Goal: Communication & Community: Participate in discussion

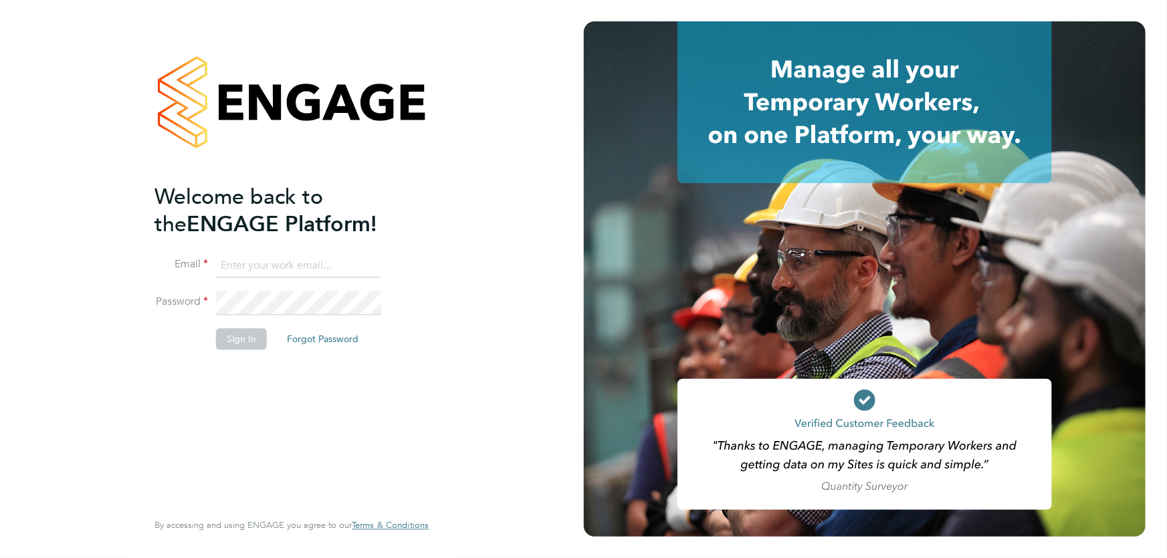
type input "akereisaite@fr-group.co.uk"
click at [249, 336] on button "Sign In" at bounding box center [241, 338] width 51 height 21
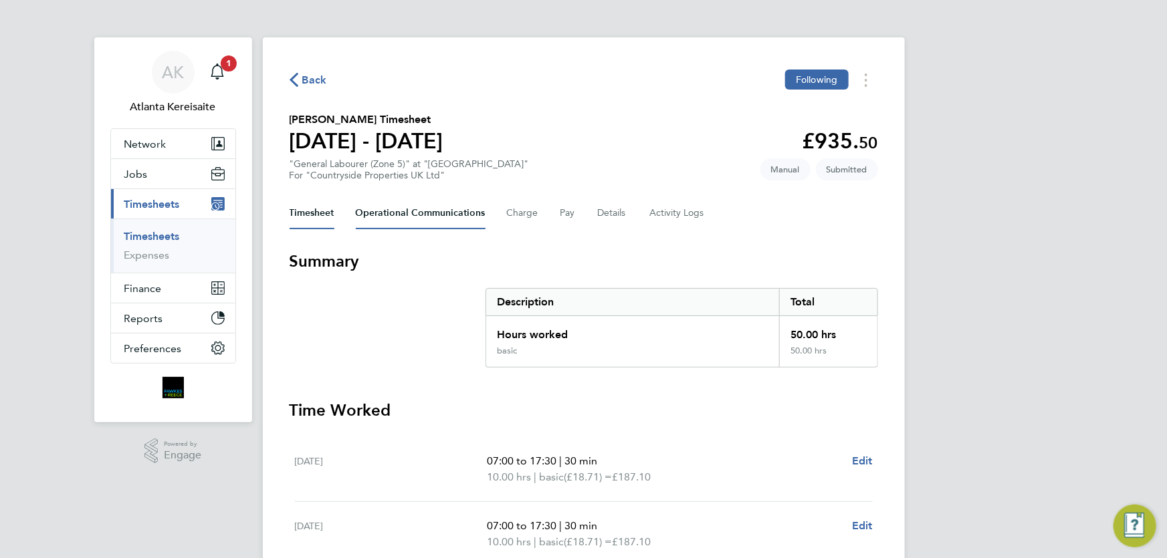
click at [459, 224] on Communications-tab "Operational Communications" at bounding box center [421, 213] width 130 height 32
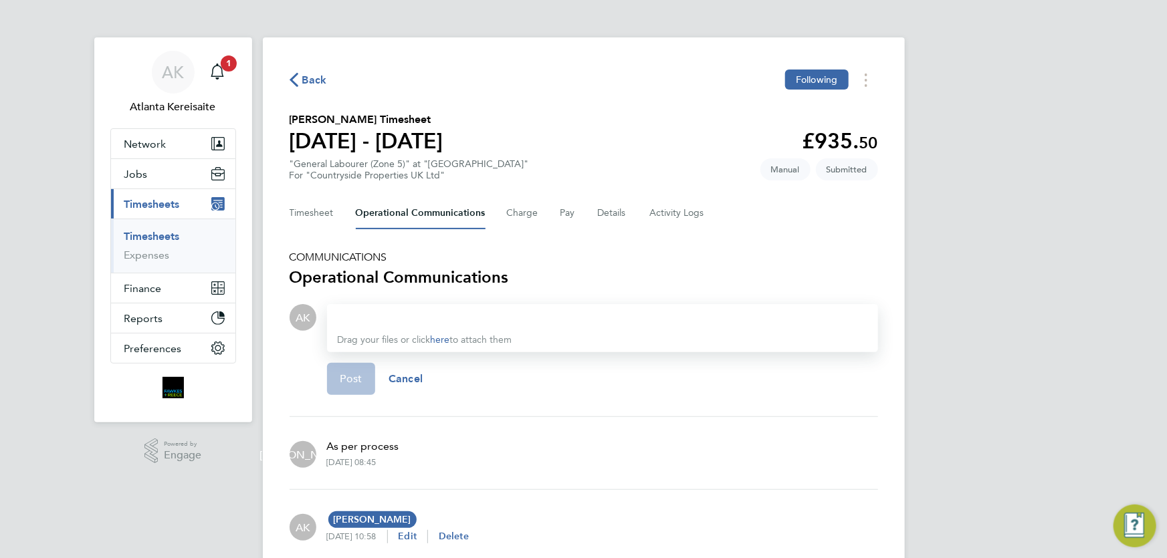
scroll to position [60, 0]
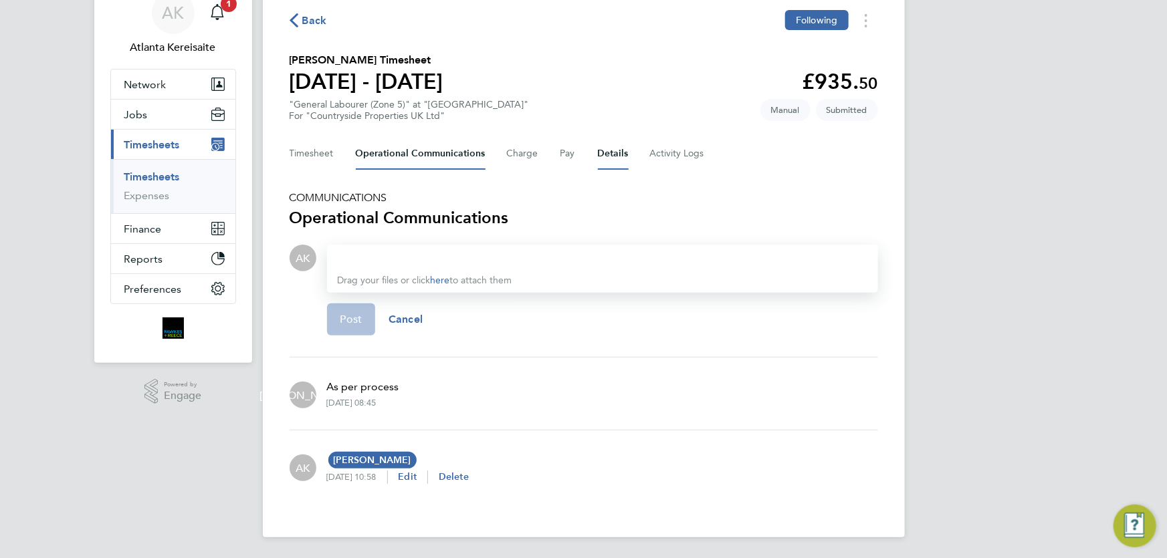
click at [614, 151] on button "Details" at bounding box center [613, 154] width 31 height 32
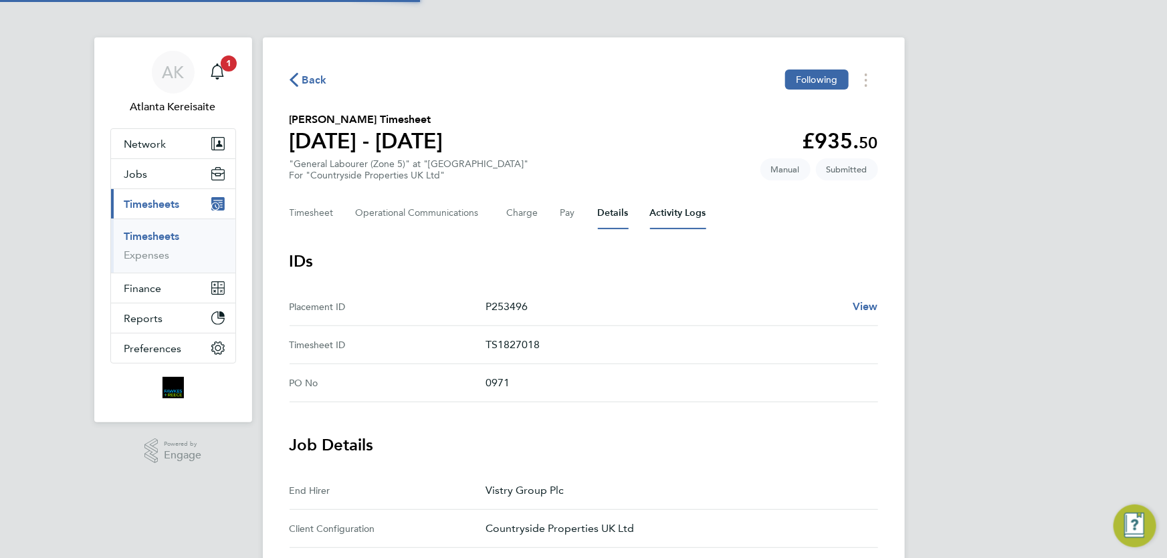
click at [677, 205] on Logs-tab "Activity Logs" at bounding box center [678, 213] width 56 height 32
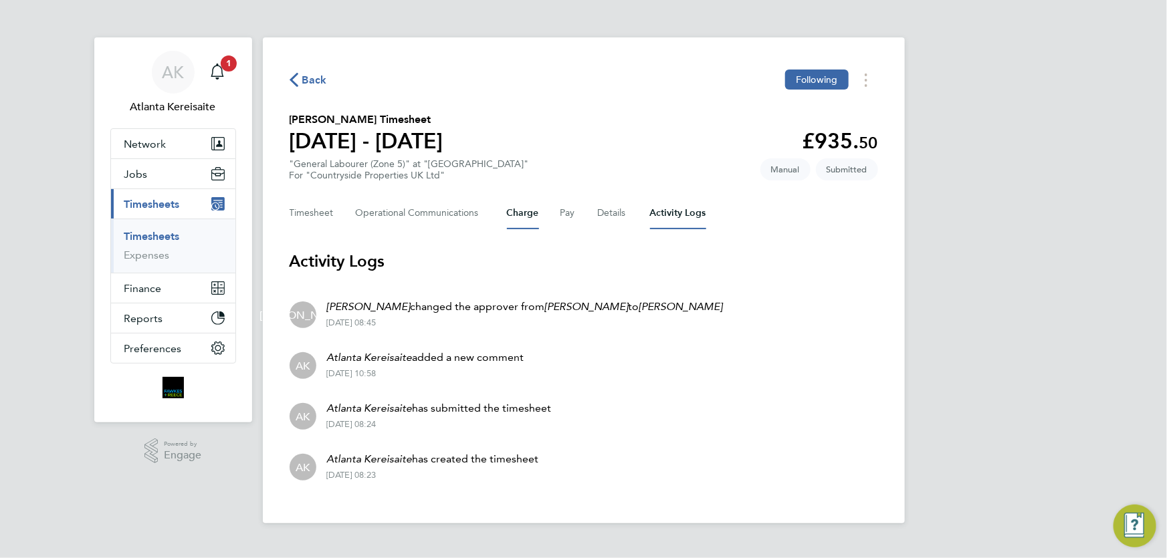
click at [515, 215] on button "Charge" at bounding box center [523, 213] width 32 height 32
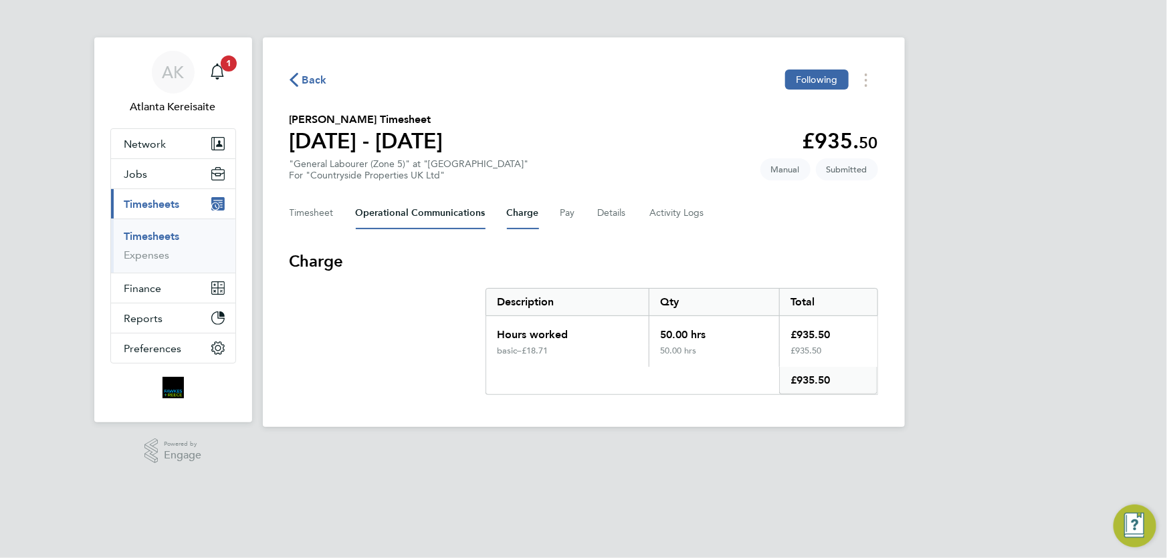
click at [402, 211] on Communications-tab "Operational Communications" at bounding box center [421, 213] width 130 height 32
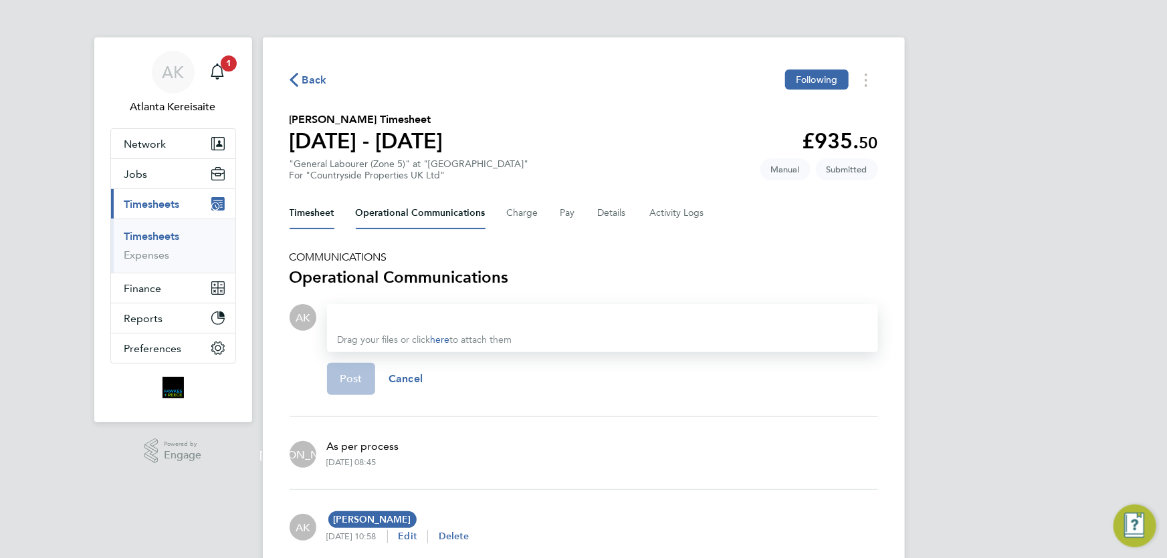
click at [304, 215] on button "Timesheet" at bounding box center [311, 213] width 45 height 32
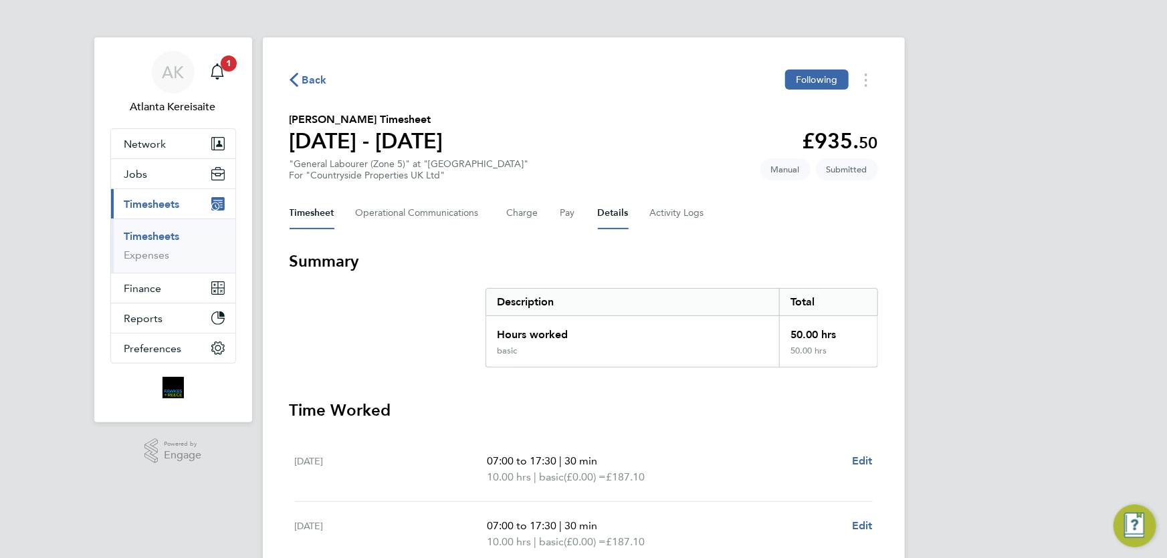
click at [604, 221] on button "Details" at bounding box center [613, 213] width 31 height 32
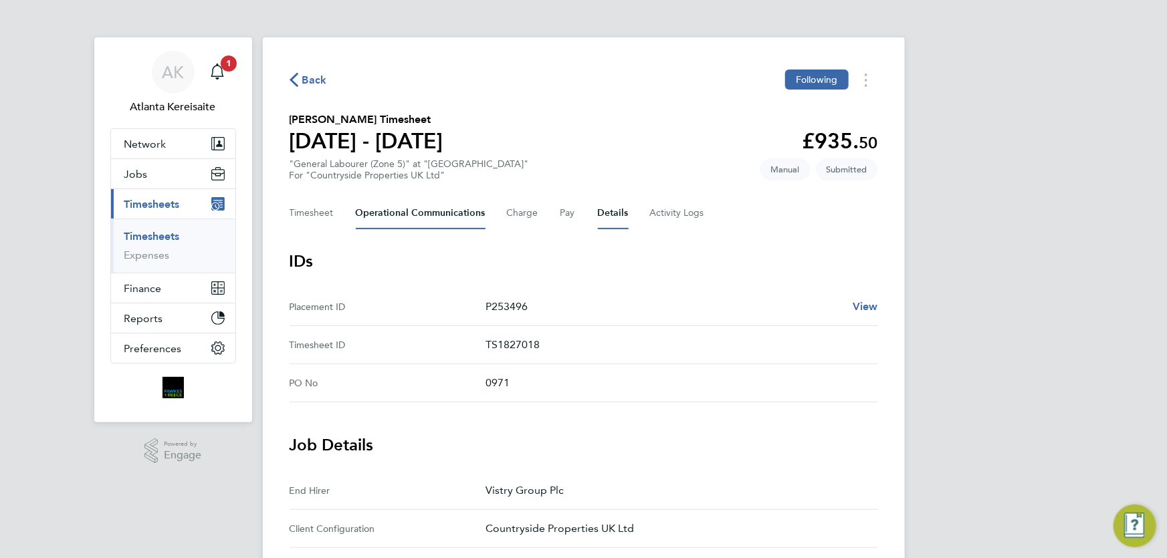
click at [388, 217] on Communications-tab "Operational Communications" at bounding box center [421, 213] width 130 height 32
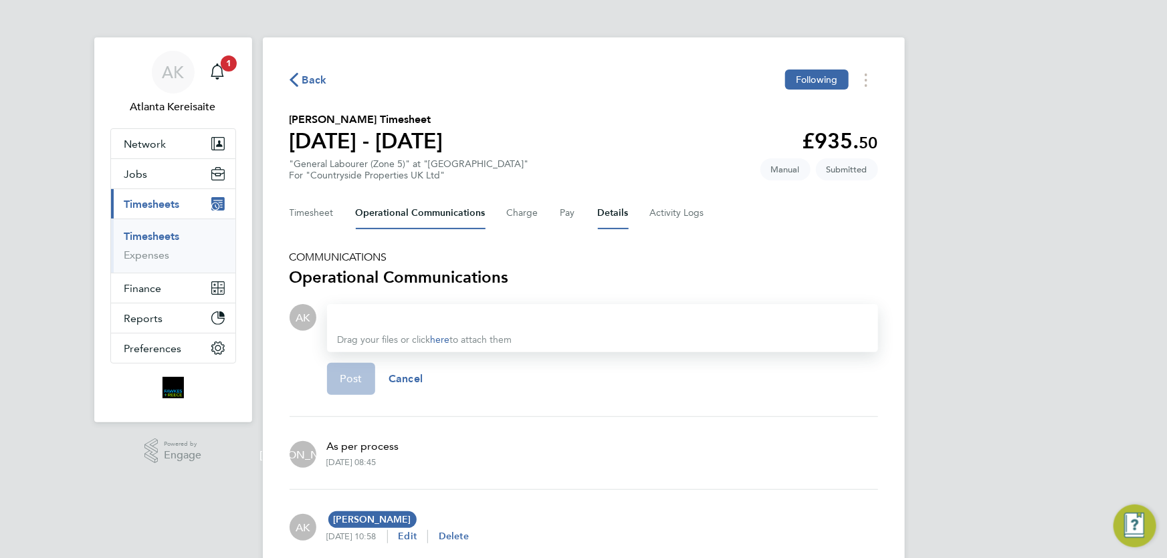
click at [610, 212] on button "Details" at bounding box center [613, 213] width 31 height 32
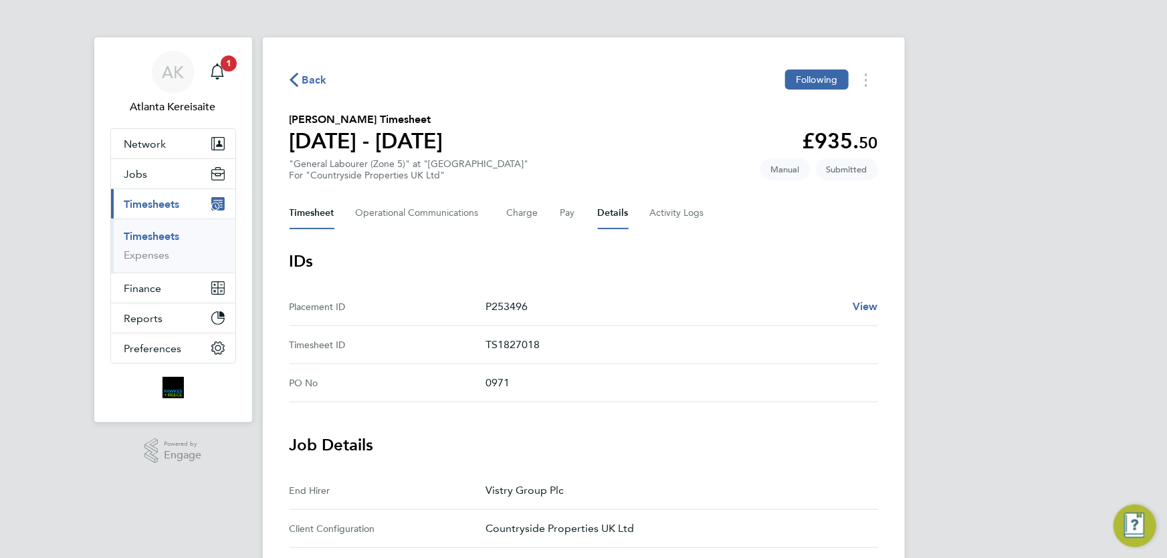
click at [302, 212] on button "Timesheet" at bounding box center [311, 213] width 45 height 32
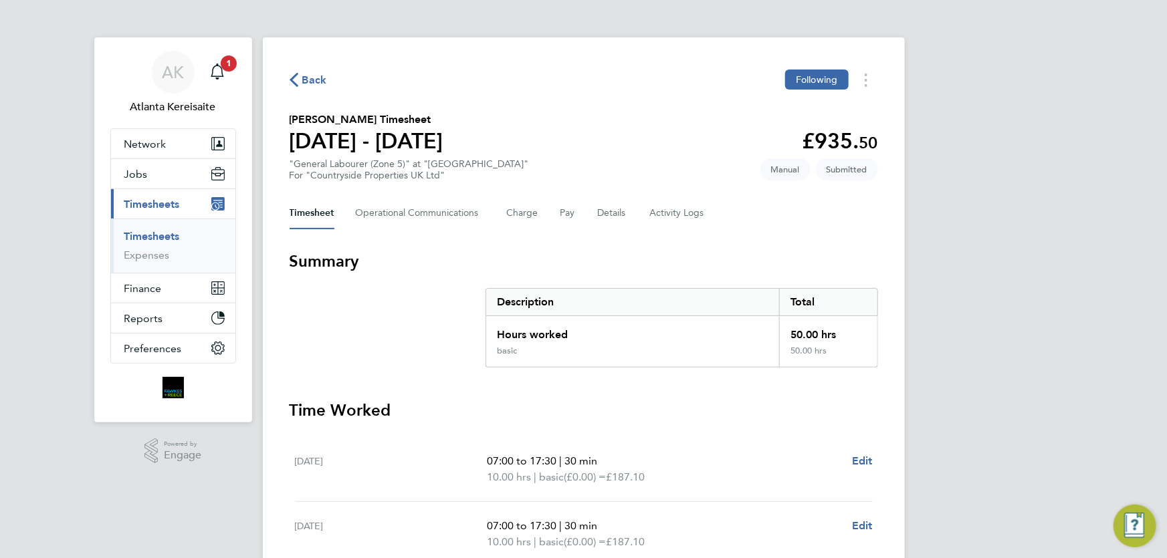
click at [490, 213] on div "Timesheet Operational Communications Charge Pay Details Activity Logs" at bounding box center [583, 213] width 588 height 32
click at [450, 213] on Communications-tab "Operational Communications" at bounding box center [421, 213] width 130 height 32
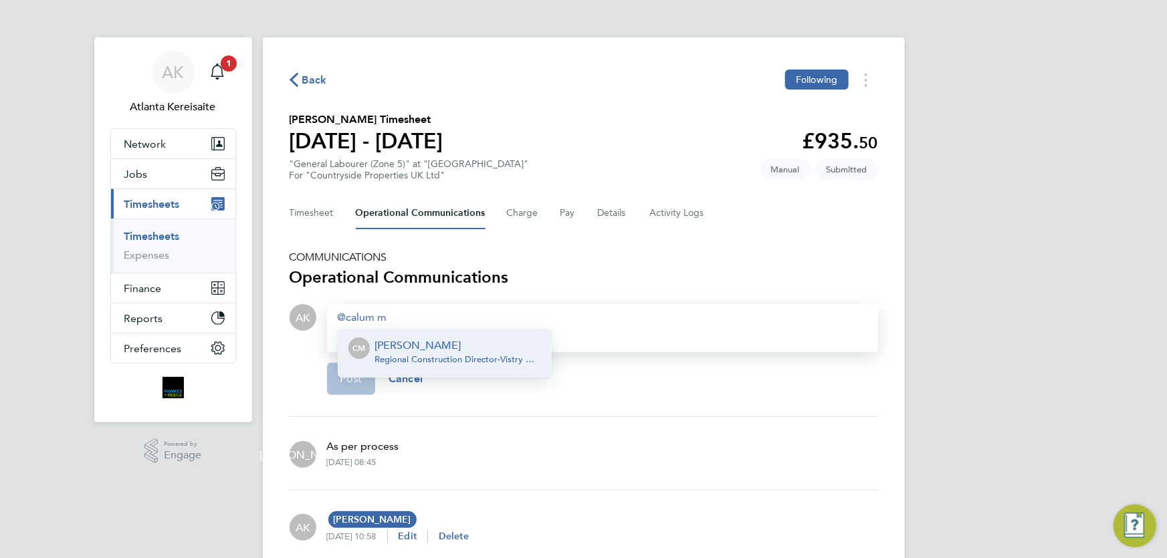
click at [440, 356] on span "Regional Construction Director - Vistry Group Plc" at bounding box center [458, 359] width 166 height 11
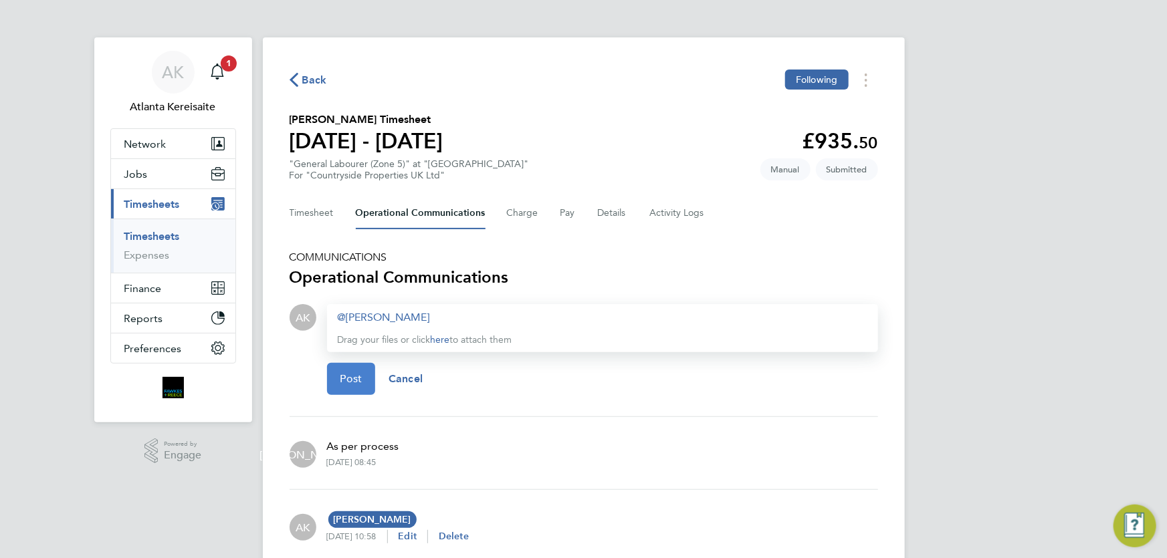
click at [360, 380] on span "Post" at bounding box center [351, 378] width 22 height 13
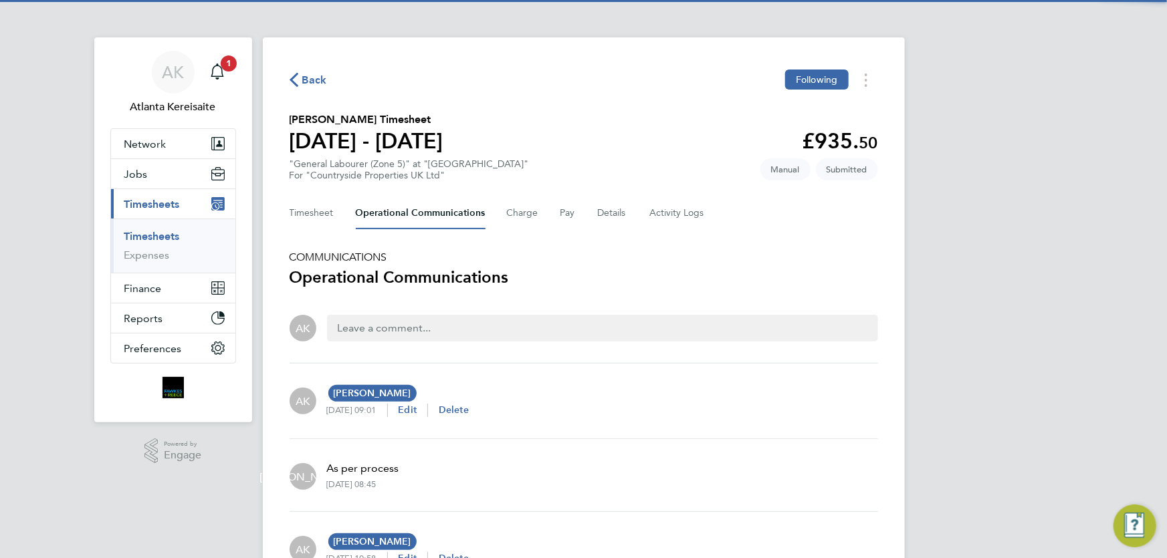
click at [313, 74] on span "Back" at bounding box center [314, 80] width 25 height 16
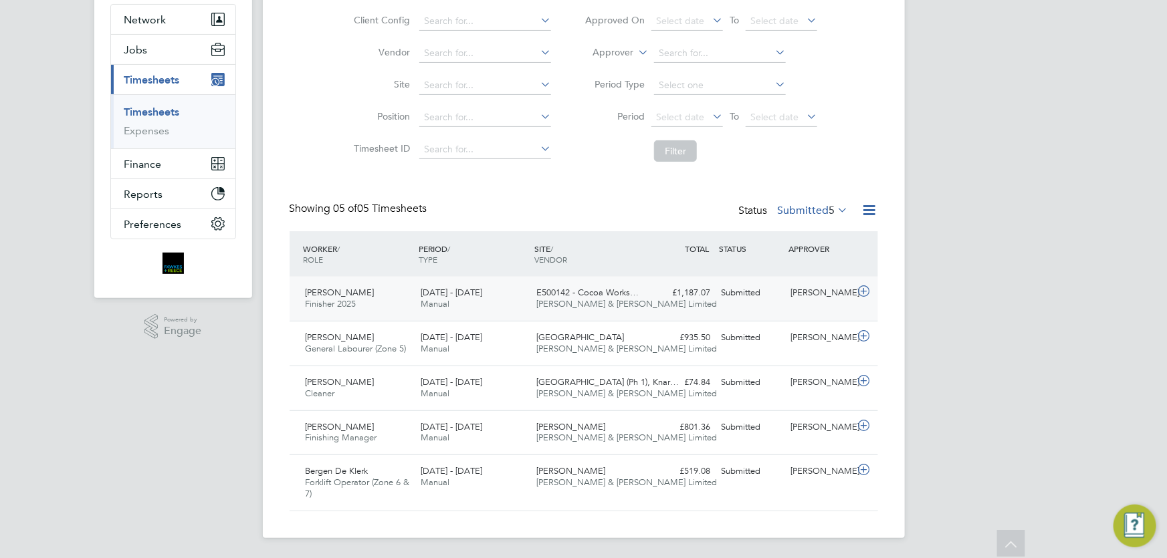
click at [404, 313] on div "Stephen Elliott Finisher 2025 13 - 19 Sep 2025" at bounding box center [358, 298] width 116 height 33
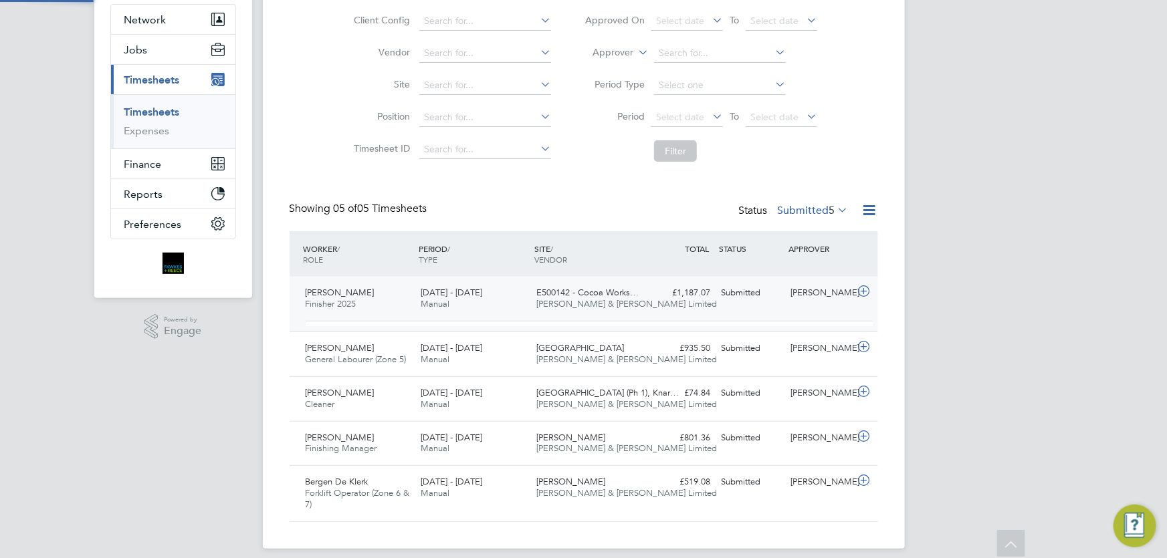
scroll to position [23, 130]
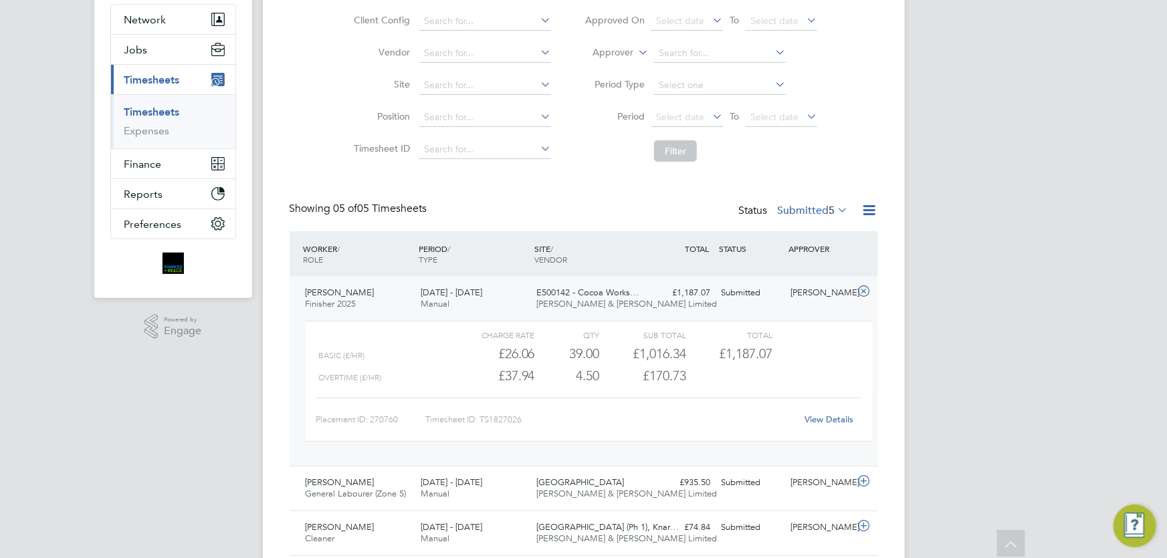
click at [830, 417] on link "View Details" at bounding box center [828, 419] width 49 height 11
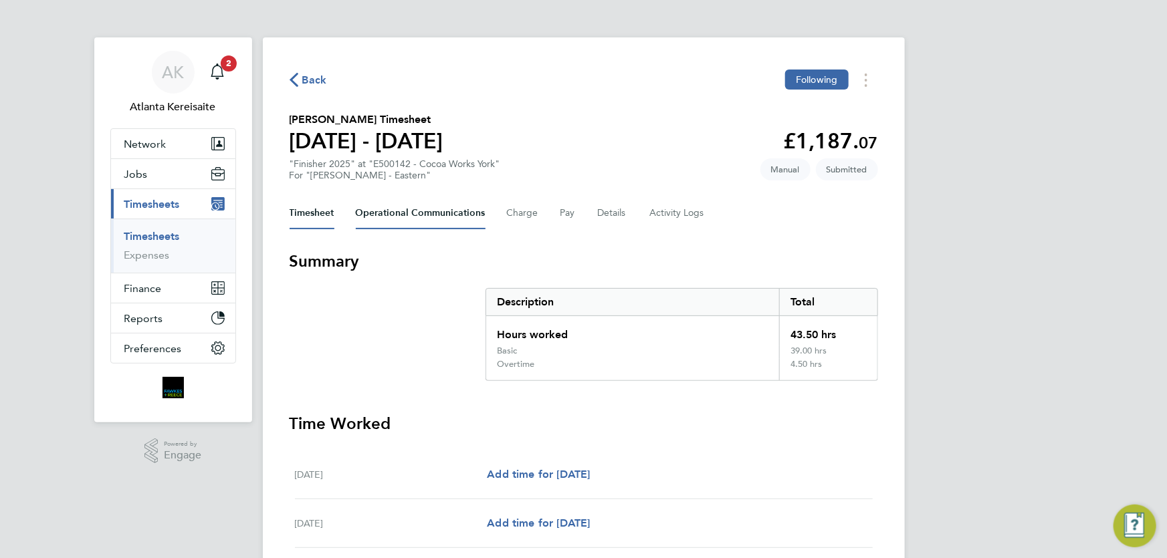
click at [417, 213] on Communications-tab "Operational Communications" at bounding box center [421, 213] width 130 height 32
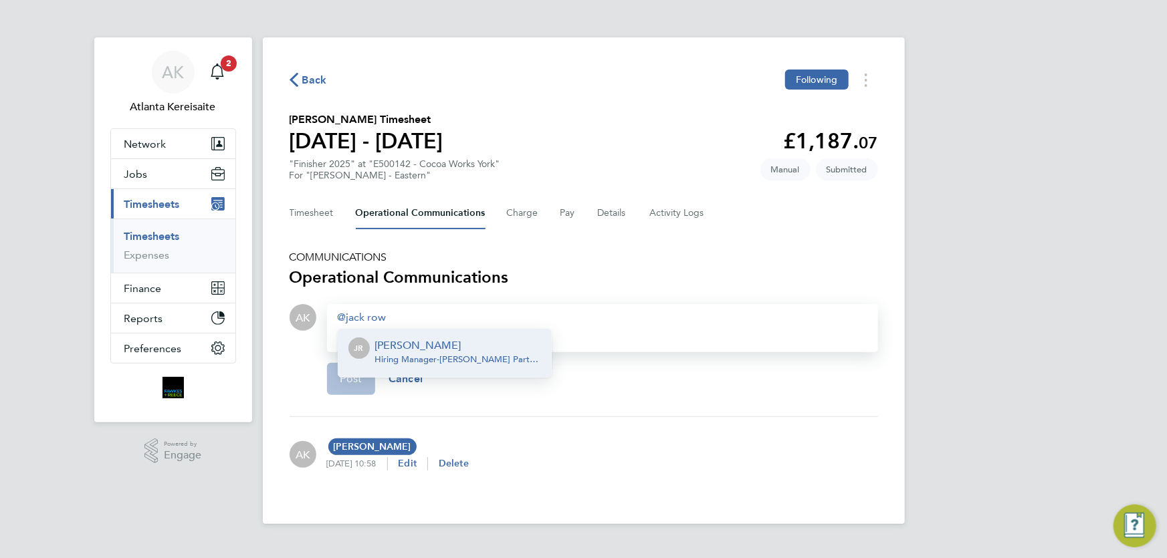
click at [441, 348] on p "[PERSON_NAME]" at bounding box center [458, 346] width 166 height 16
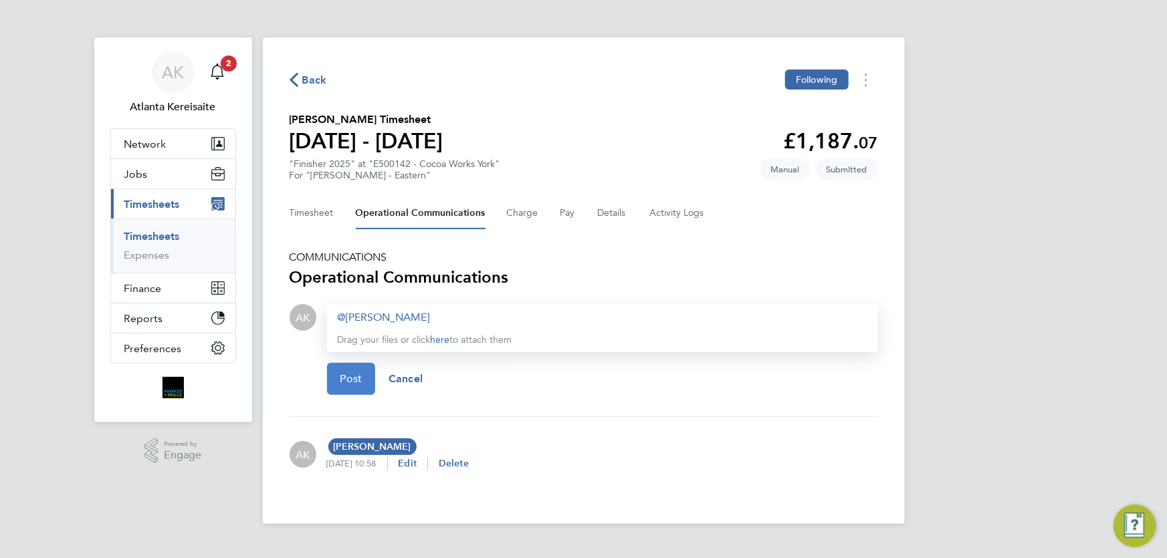
click at [354, 379] on span "Post" at bounding box center [351, 378] width 22 height 13
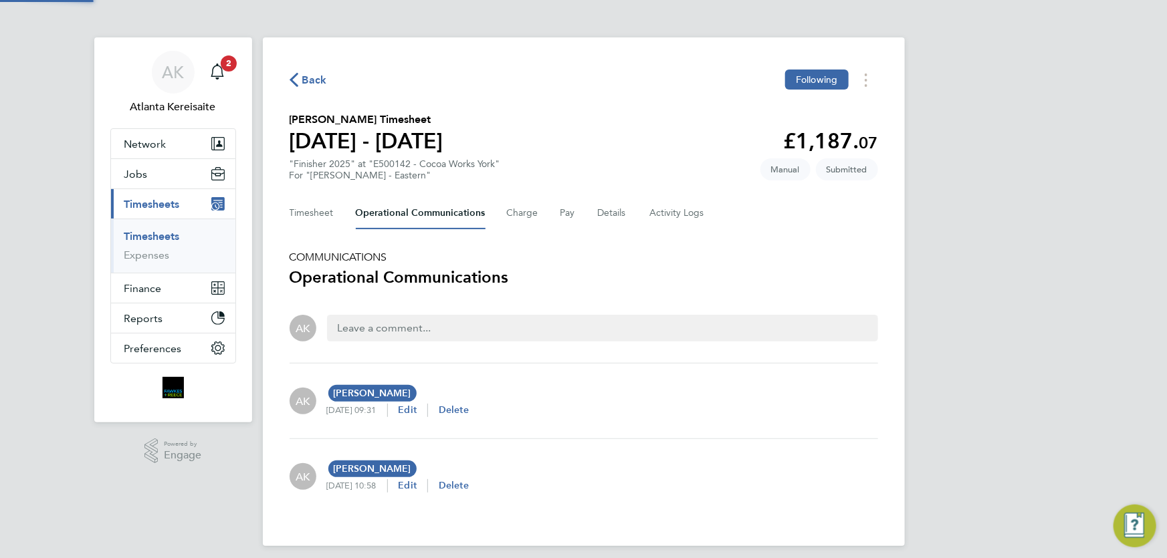
click at [309, 73] on span "Back" at bounding box center [314, 80] width 25 height 16
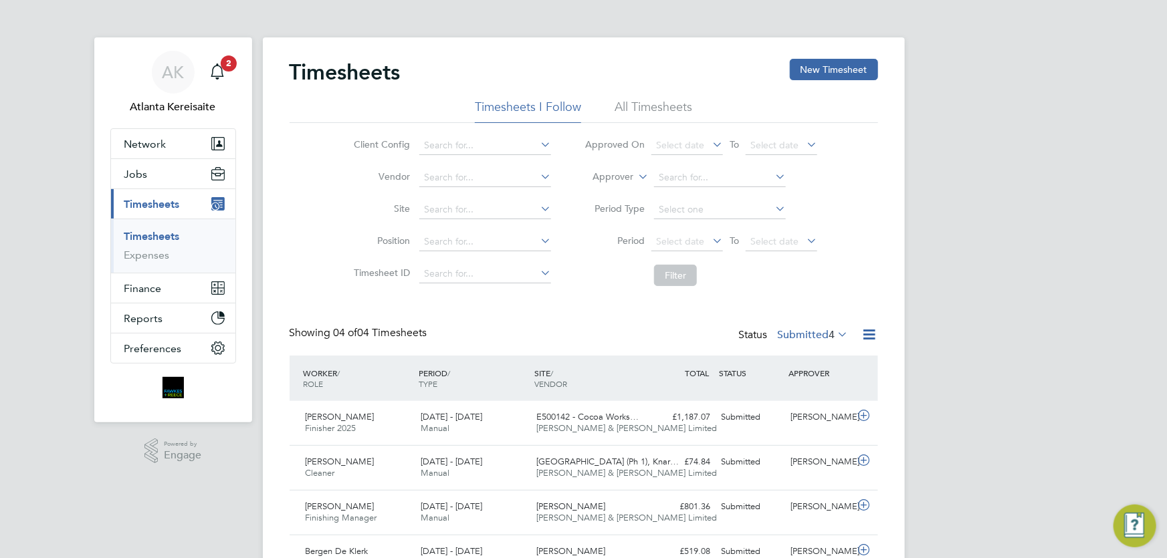
click at [608, 322] on div "Timesheets New Timesheet Timesheets I Follow All Timesheets Client Config Vendo…" at bounding box center [583, 325] width 588 height 532
click at [784, 460] on div "Submitted" at bounding box center [751, 462] width 70 height 22
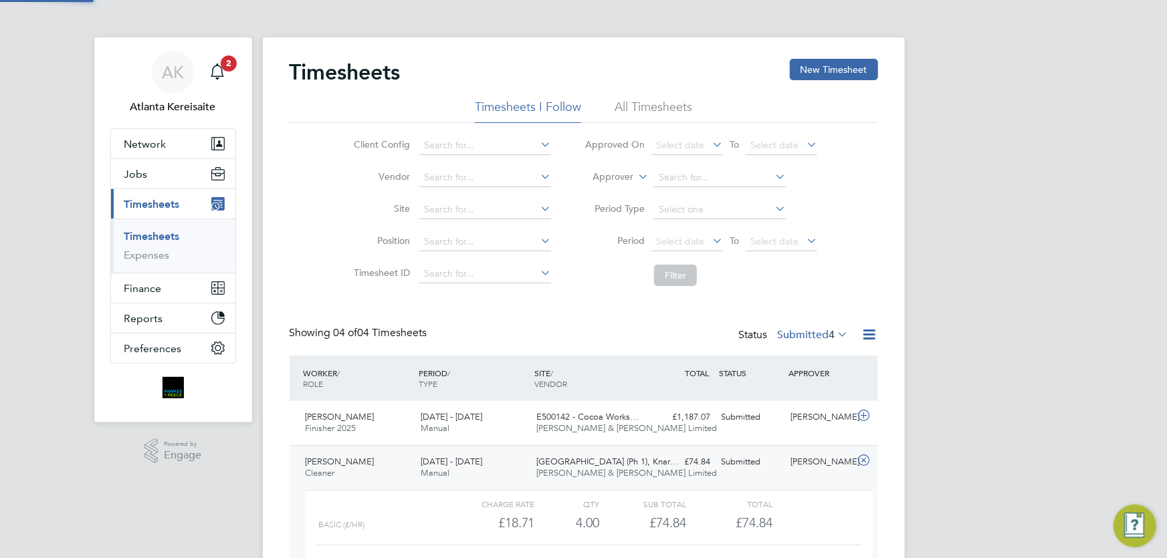
scroll to position [203, 0]
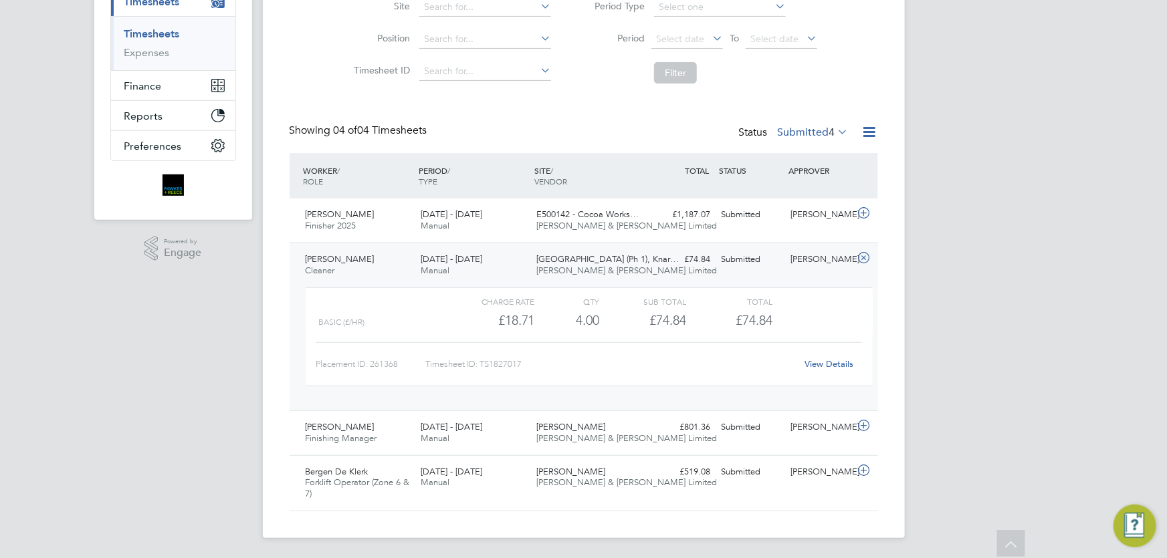
click at [823, 367] on link "View Details" at bounding box center [828, 363] width 49 height 11
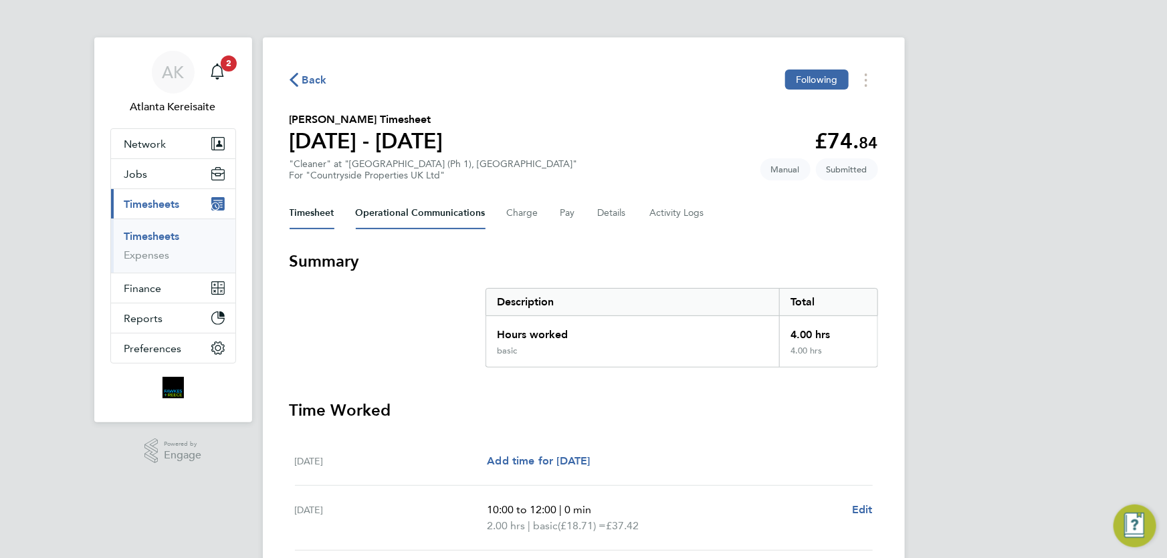
click at [433, 208] on Communications-tab "Operational Communications" at bounding box center [421, 213] width 130 height 32
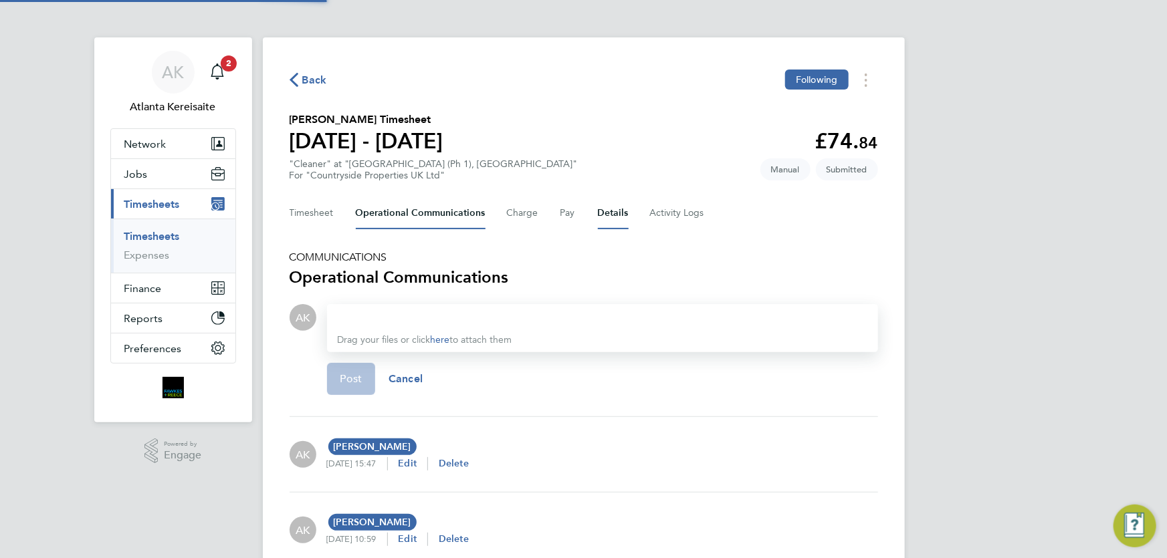
click at [606, 209] on button "Details" at bounding box center [613, 213] width 31 height 32
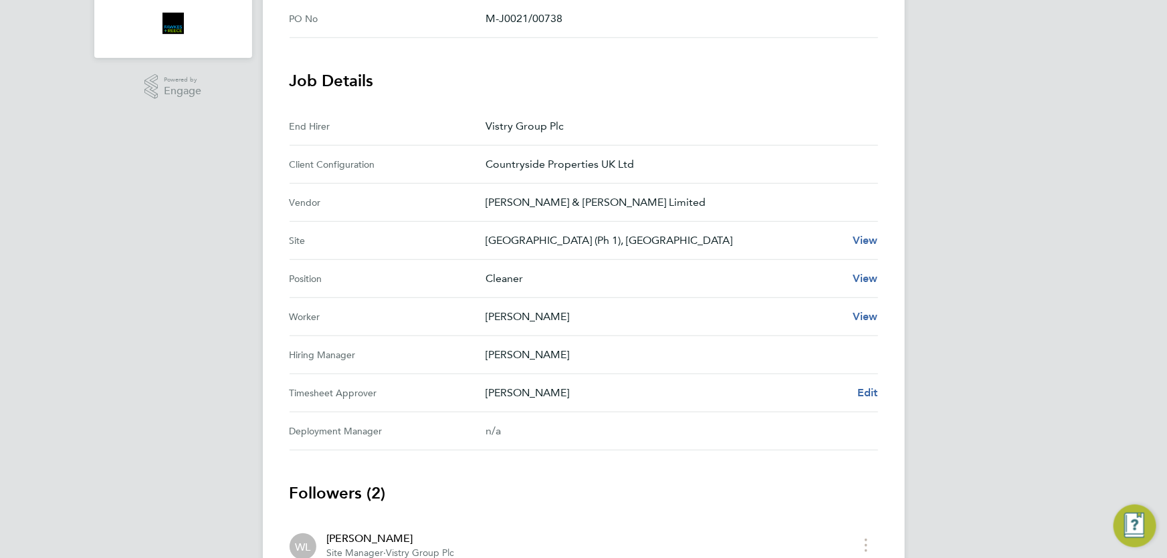
scroll to position [517, 0]
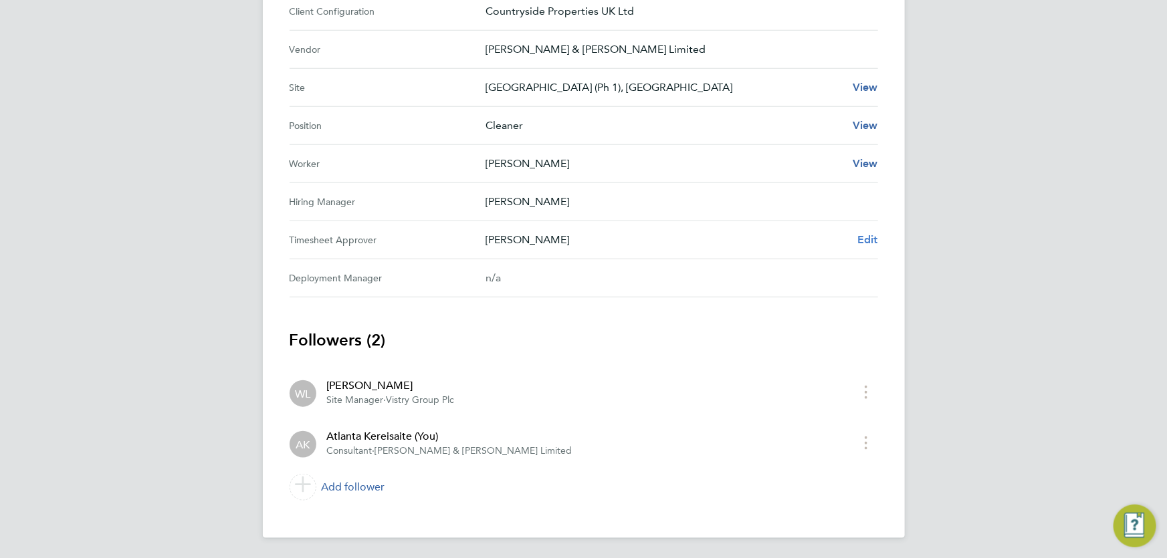
click at [868, 239] on span "Edit" at bounding box center [867, 239] width 21 height 13
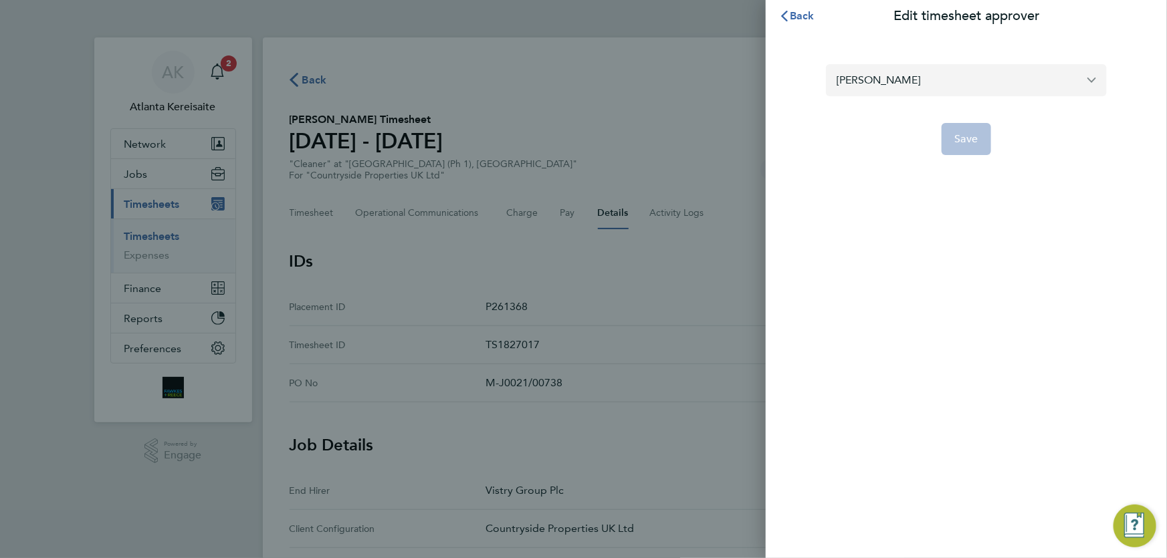
click at [940, 79] on input "Wayne Lawson" at bounding box center [966, 79] width 281 height 31
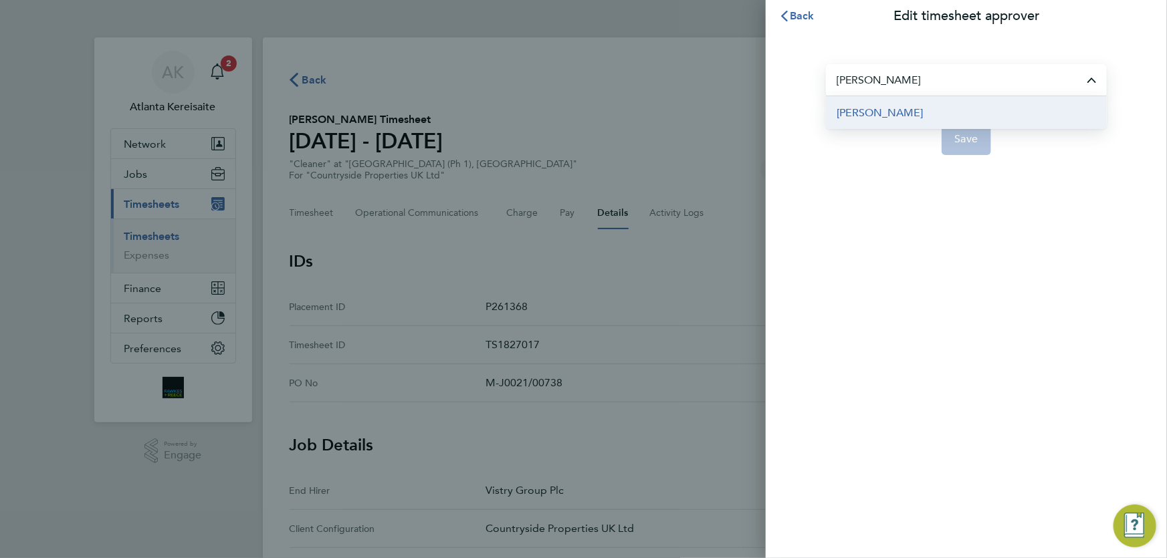
click at [913, 113] on span "John McDermott" at bounding box center [879, 113] width 86 height 16
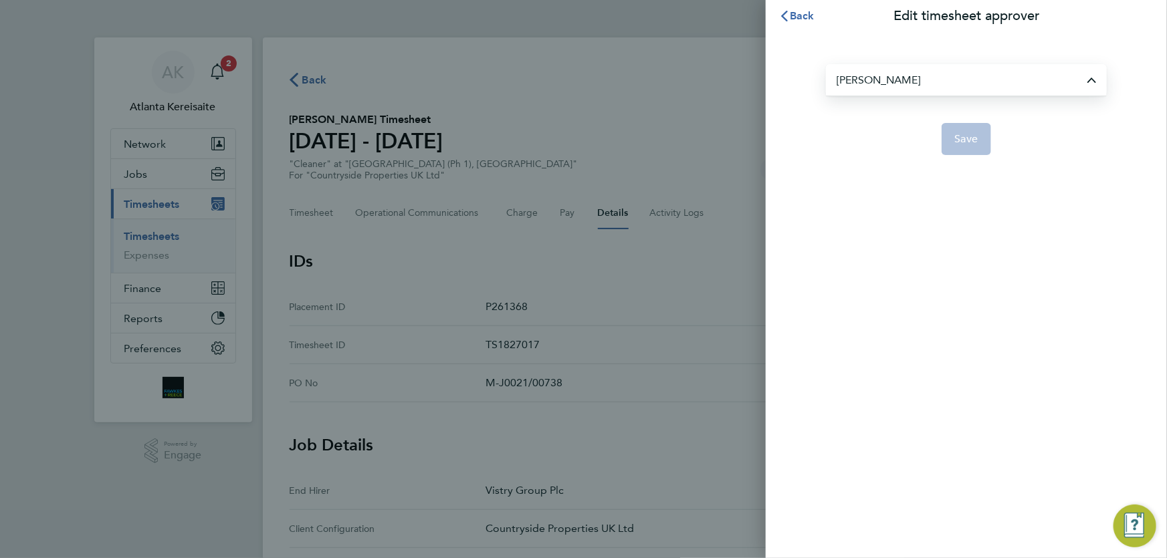
type input "John McDermott"
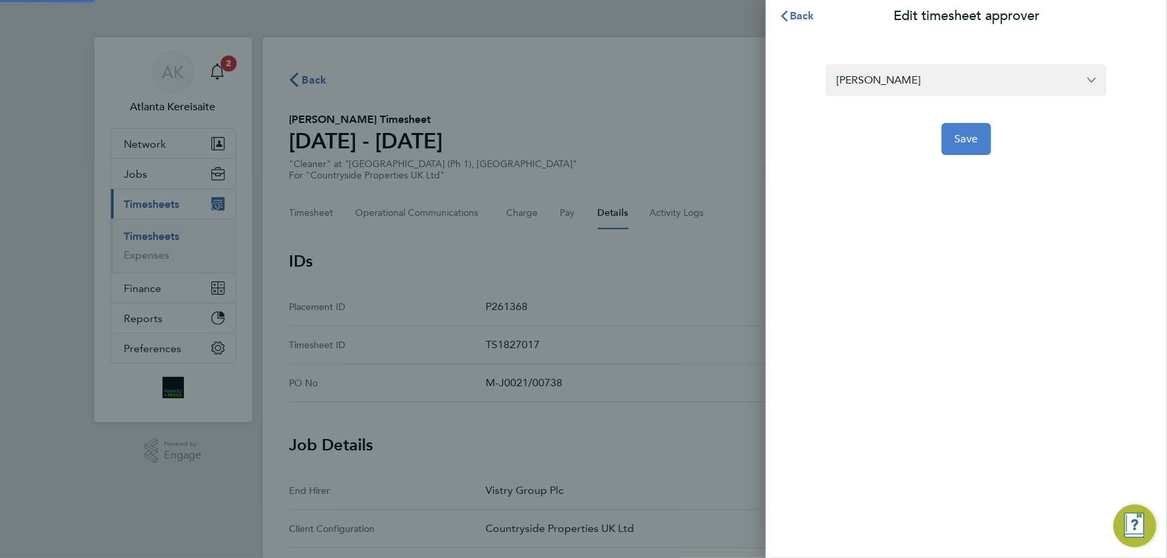
click at [969, 138] on span "Save" at bounding box center [966, 138] width 23 height 13
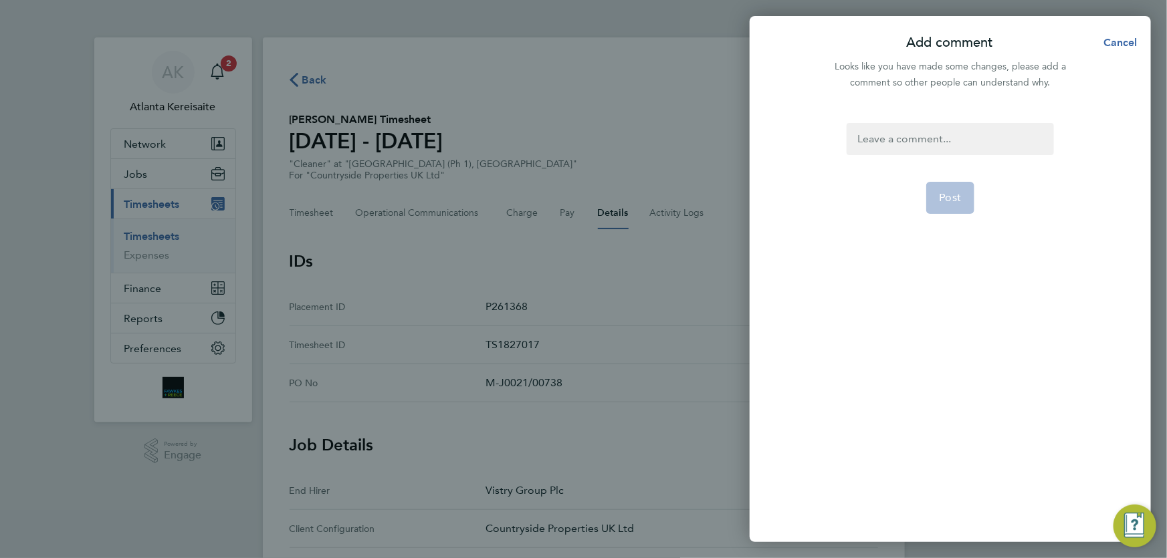
click at [907, 132] on div at bounding box center [949, 139] width 207 height 32
click at [869, 138] on div at bounding box center [949, 139] width 207 height 32
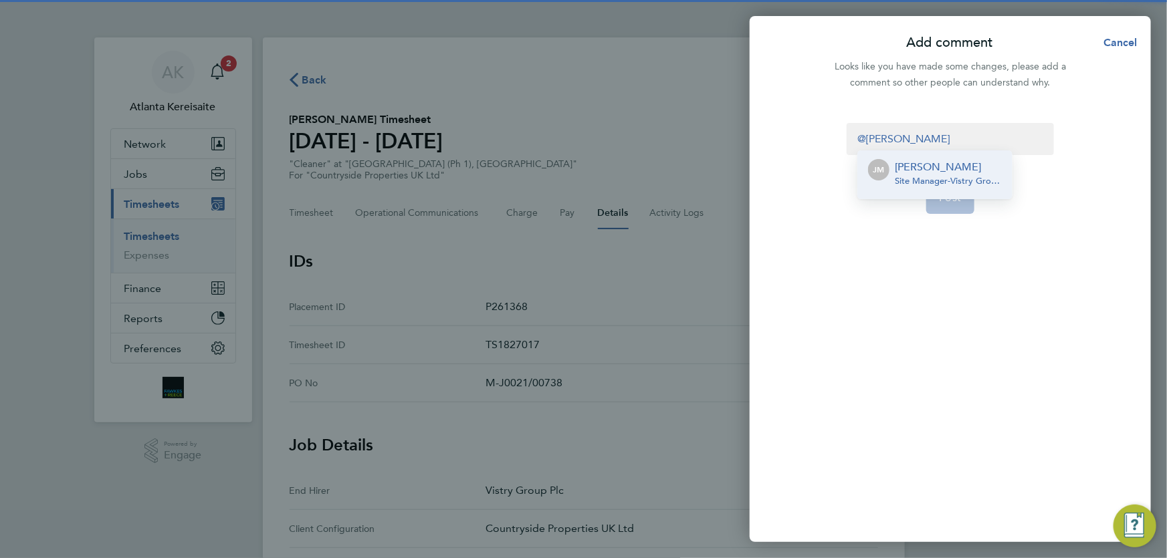
click at [916, 166] on p "John McDermott" at bounding box center [948, 167] width 107 height 16
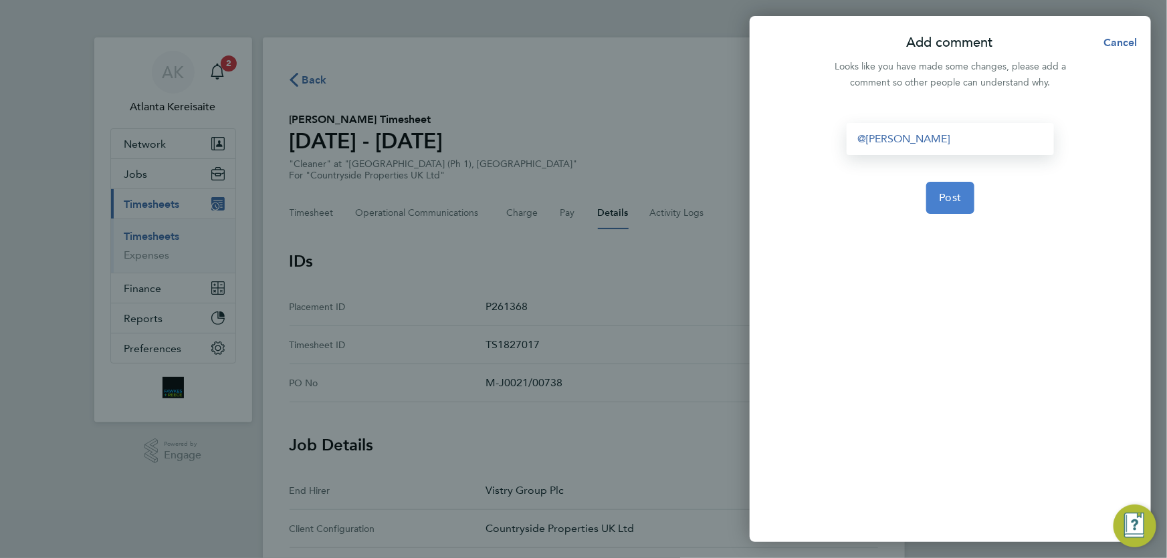
click at [943, 201] on span "Post" at bounding box center [950, 197] width 22 height 13
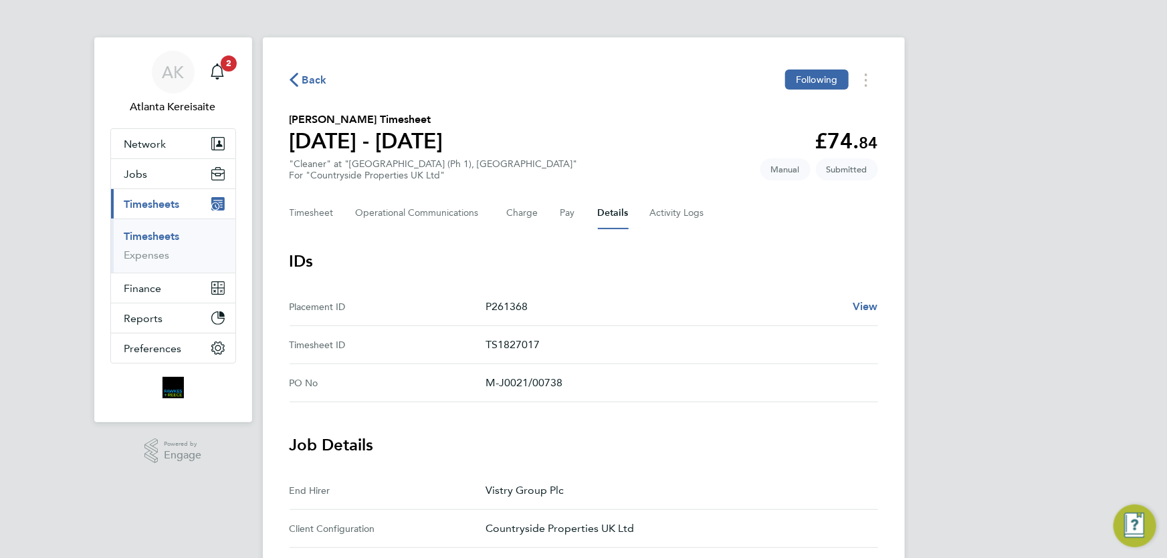
click at [304, 80] on span "Back" at bounding box center [314, 80] width 25 height 16
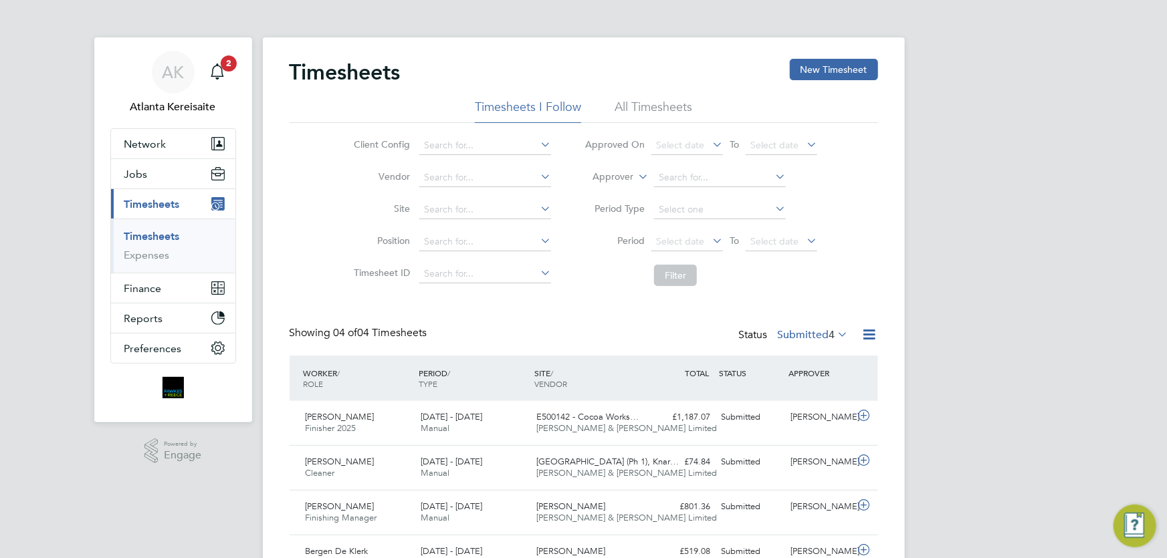
click at [288, 197] on div "Timesheets New Timesheet Timesheets I Follow All Timesheets Client Config Vendo…" at bounding box center [584, 327] width 642 height 580
click at [536, 334] on div "Showing 04 of 04 Timesheets Status Submitted 4" at bounding box center [583, 340] width 588 height 29
click at [658, 318] on div "Timesheets New Timesheet Timesheets I Follow All Timesheets Client Config Vendo…" at bounding box center [583, 325] width 588 height 532
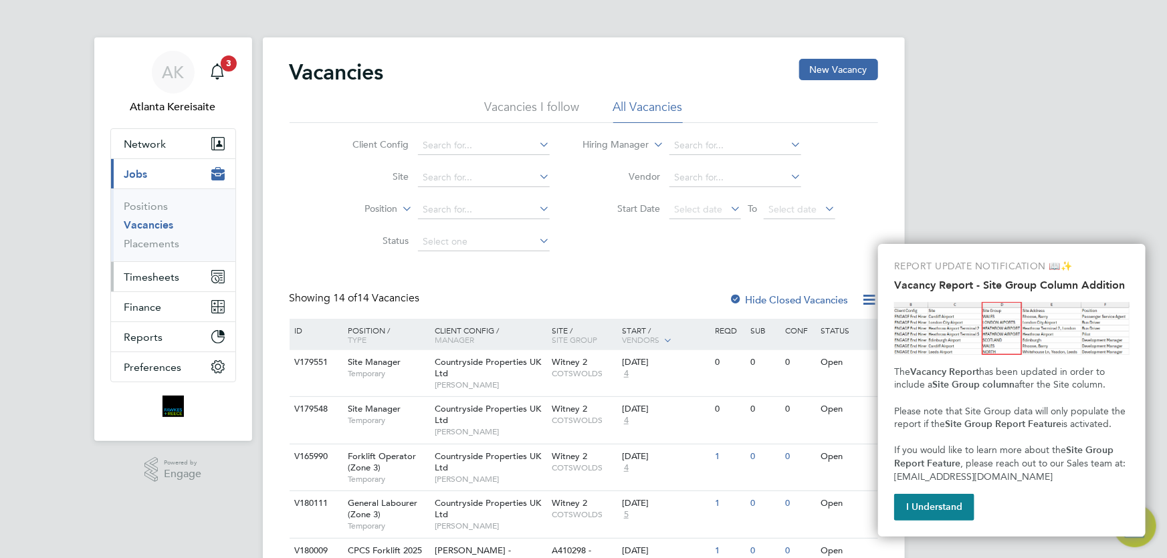
click at [156, 271] on span "Timesheets" at bounding box center [151, 277] width 55 height 13
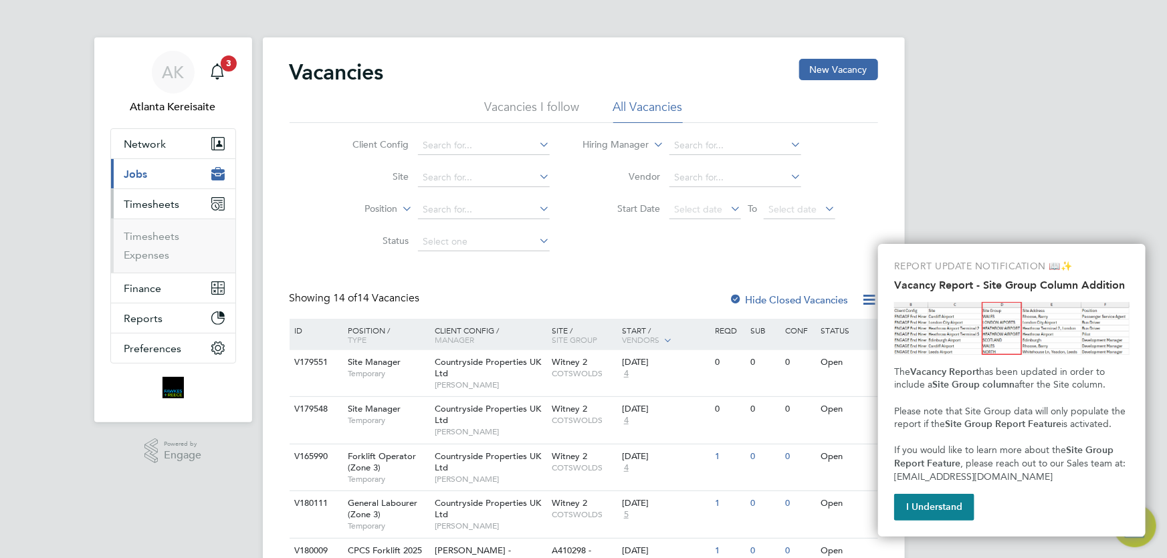
click at [158, 228] on ul "Timesheets Expenses" at bounding box center [173, 246] width 124 height 54
click at [163, 239] on link "Timesheets" at bounding box center [151, 236] width 55 height 13
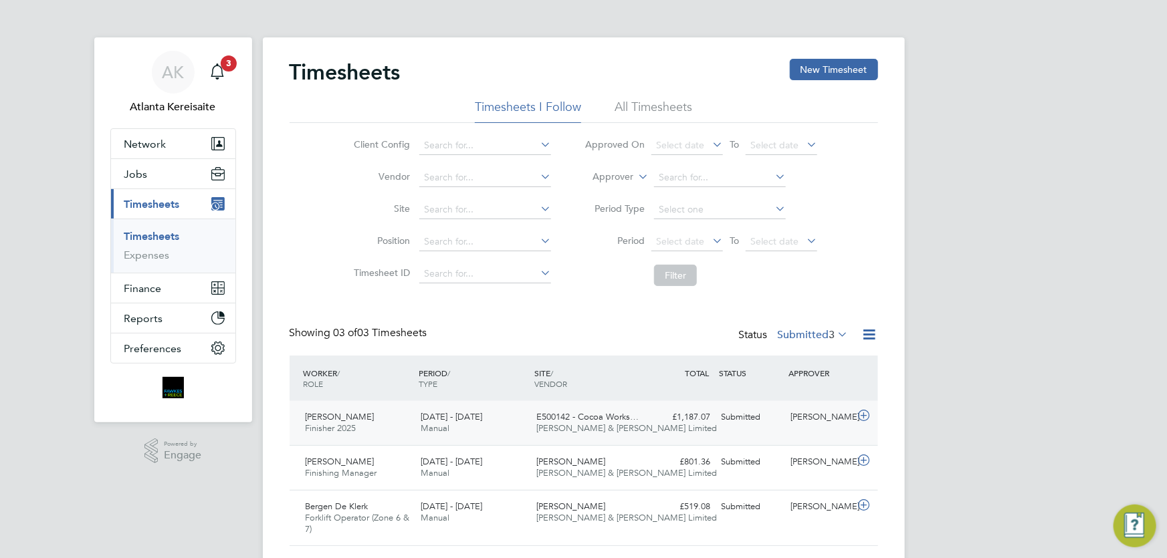
scroll to position [35, 0]
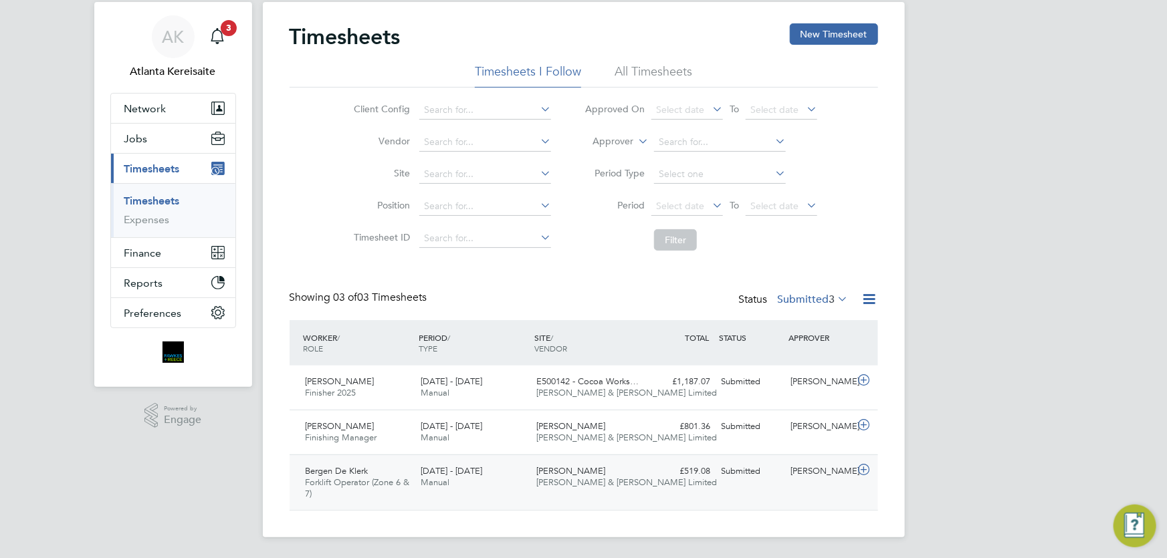
click at [806, 481] on div "Bergen De Klerk Forklift Operator (Zone 6 & 7) [DATE] - [DATE] [DATE] - [DATE] …" at bounding box center [583, 483] width 588 height 56
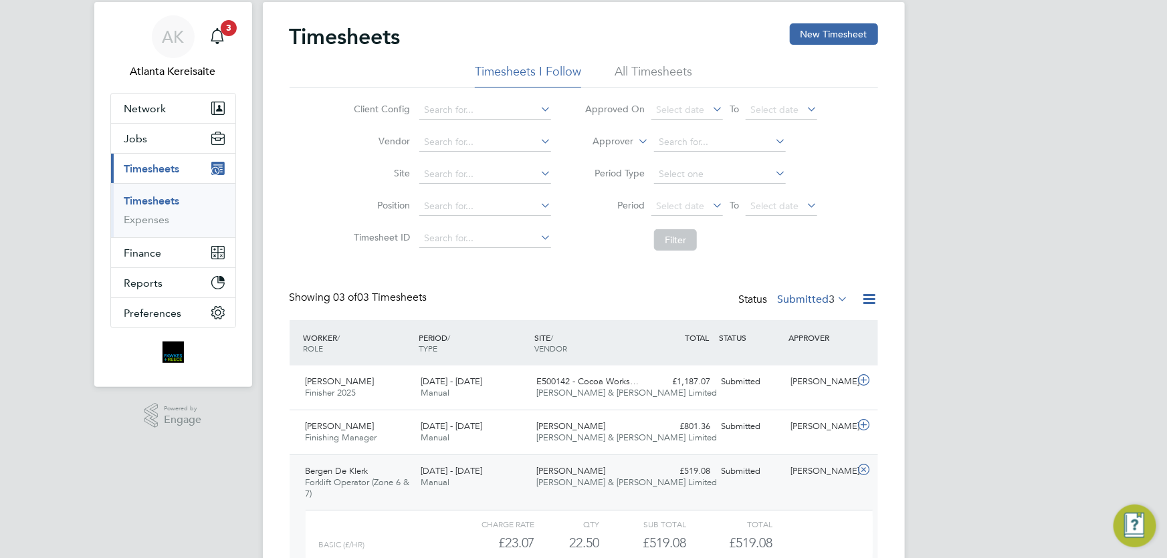
scroll to position [158, 0]
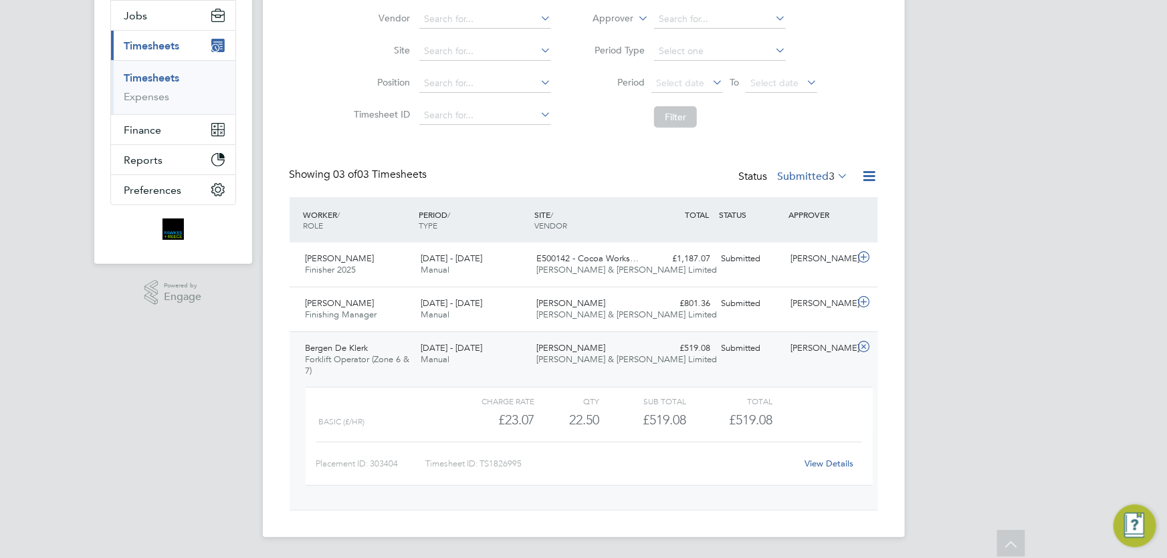
click at [835, 467] on link "View Details" at bounding box center [828, 463] width 49 height 11
click at [866, 348] on icon at bounding box center [863, 347] width 17 height 11
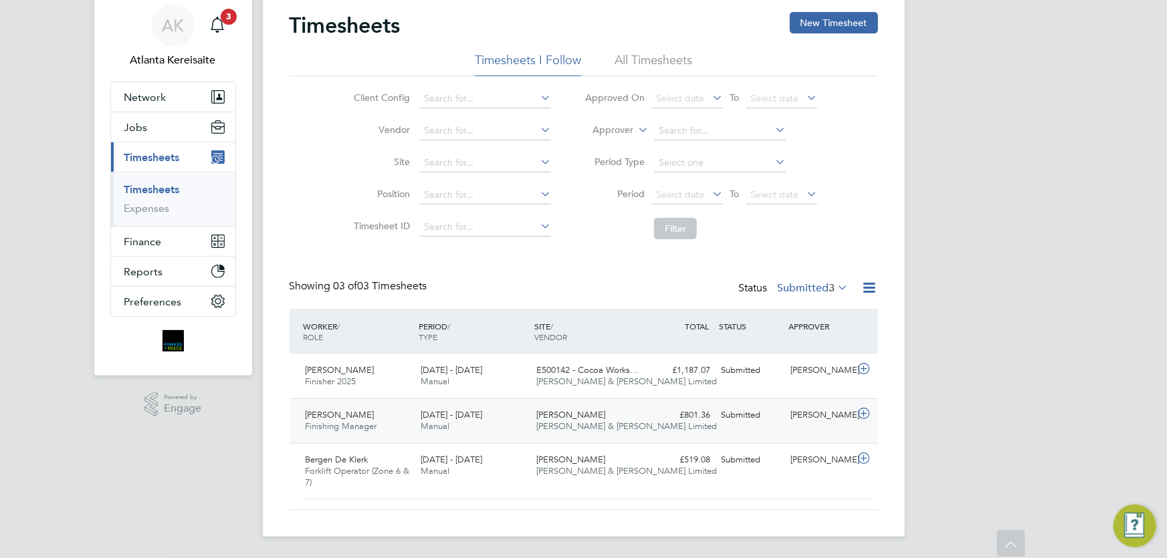
scroll to position [35, 0]
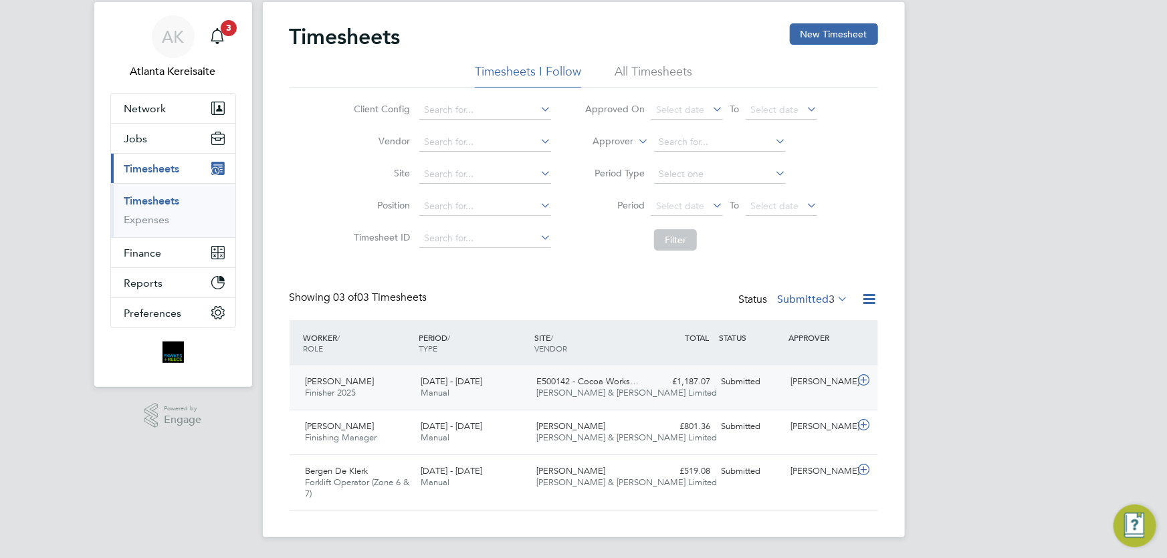
click at [505, 398] on div "[DATE] - [DATE] Manual" at bounding box center [473, 387] width 116 height 33
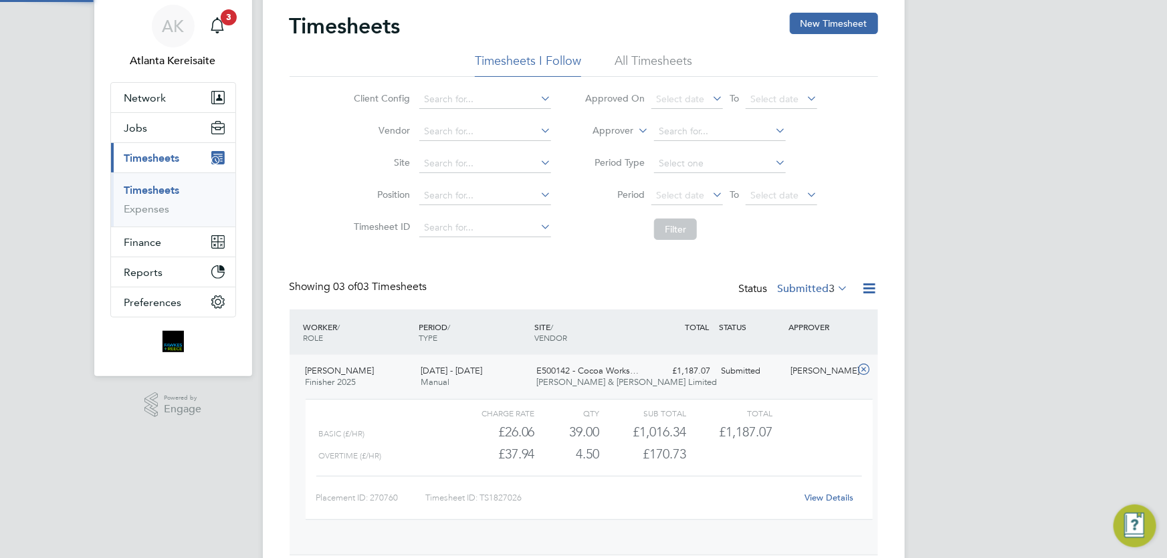
scroll to position [23, 130]
click at [836, 495] on link "View Details" at bounding box center [828, 497] width 49 height 11
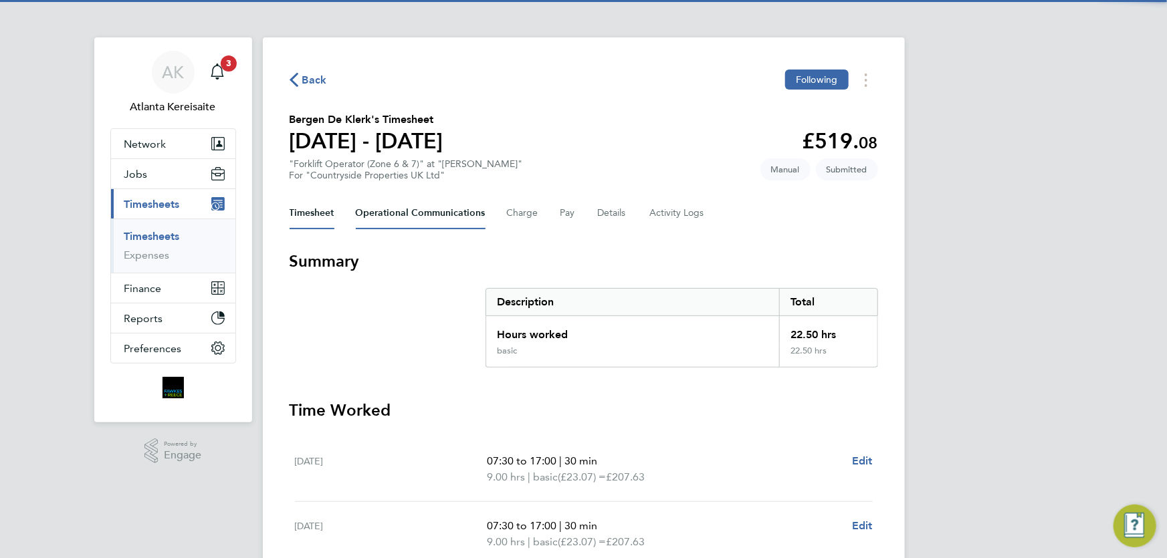
click at [405, 214] on Communications-tab "Operational Communications" at bounding box center [421, 213] width 130 height 32
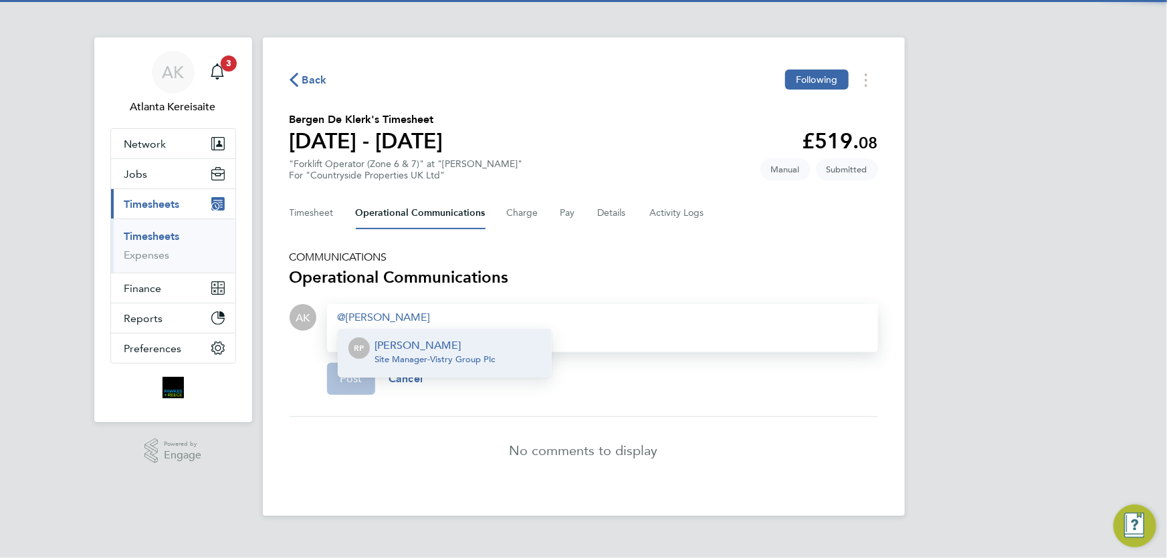
click at [438, 343] on p "[PERSON_NAME]" at bounding box center [435, 346] width 120 height 16
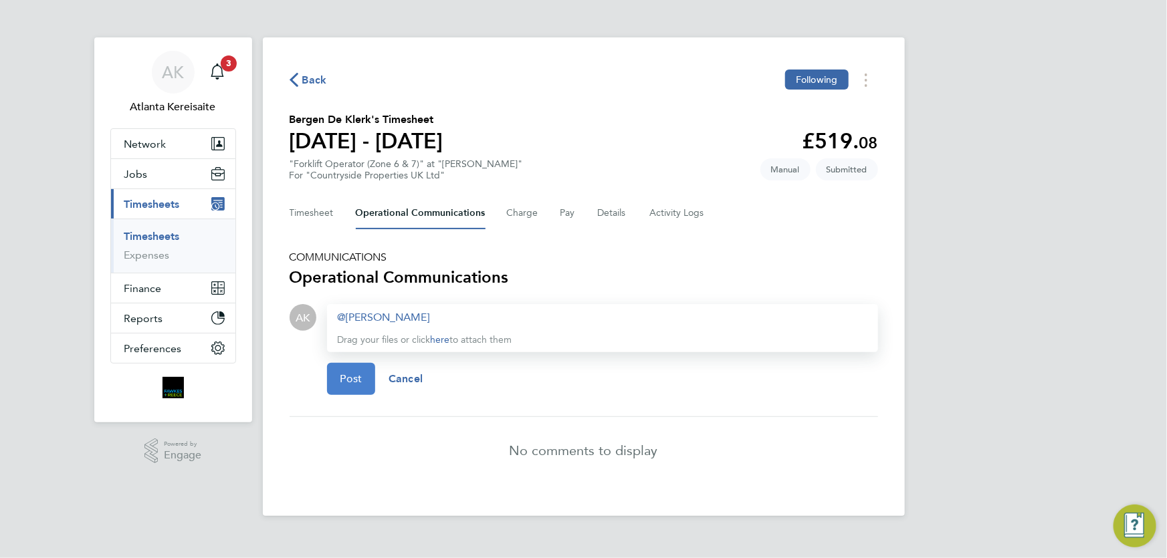
click at [351, 388] on button "Post" at bounding box center [351, 379] width 49 height 32
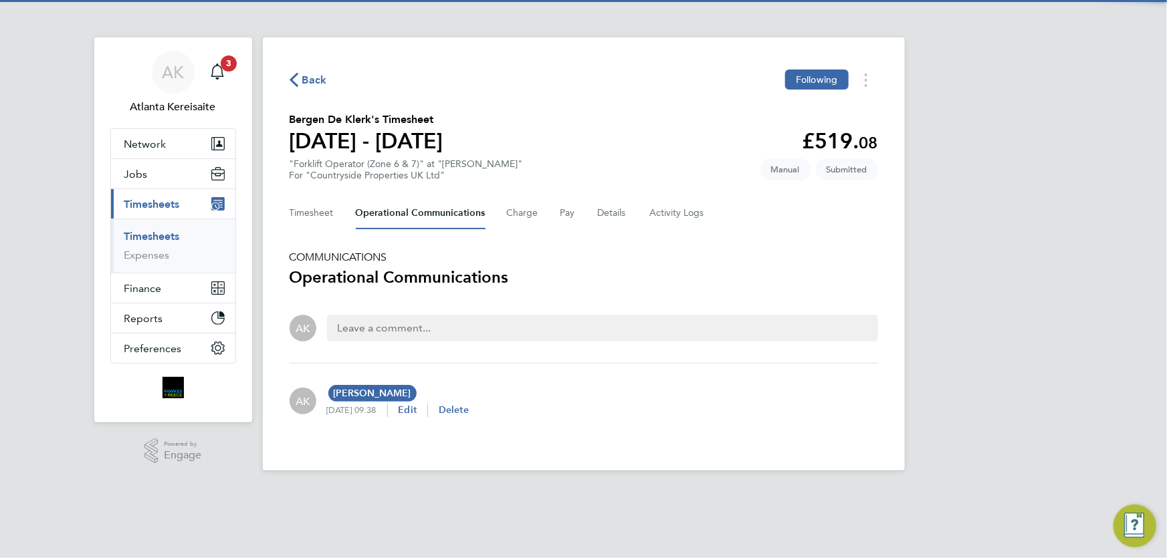
click at [295, 76] on icon "button" at bounding box center [293, 80] width 9 height 14
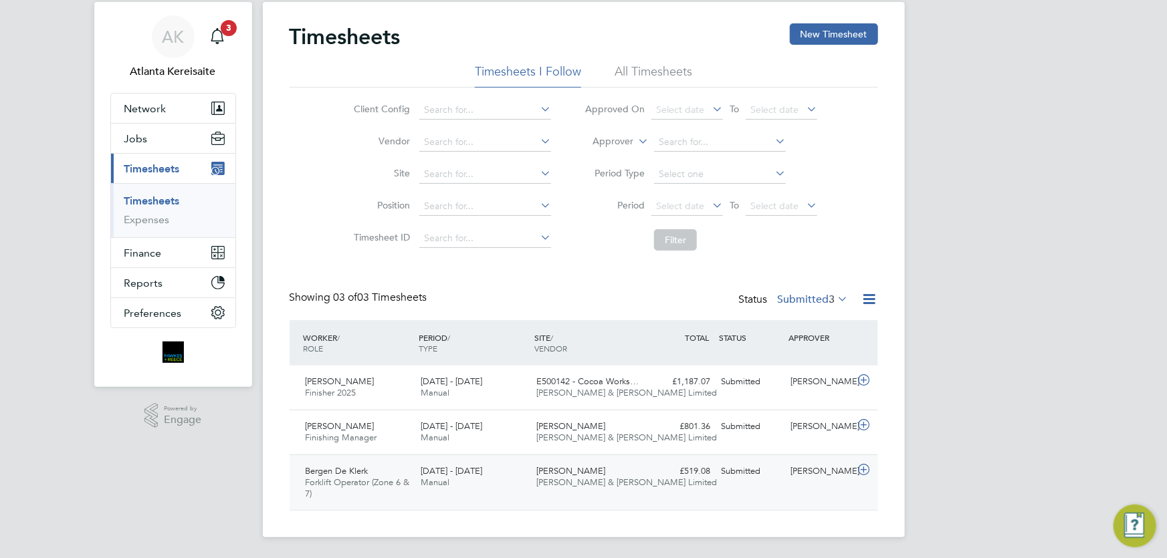
click at [776, 479] on div "Submitted" at bounding box center [751, 472] width 70 height 22
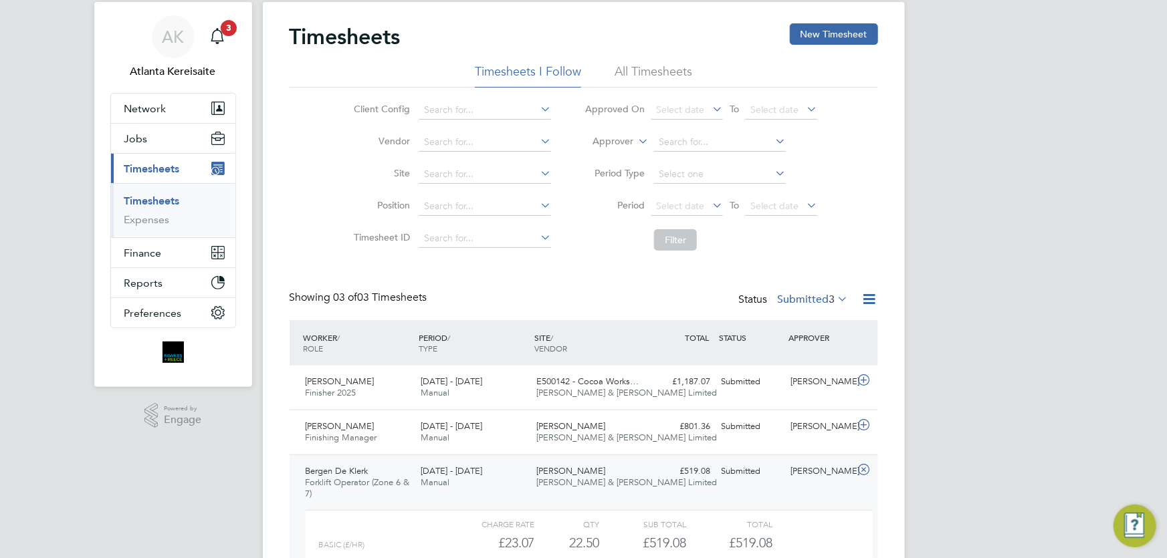
scroll to position [158, 0]
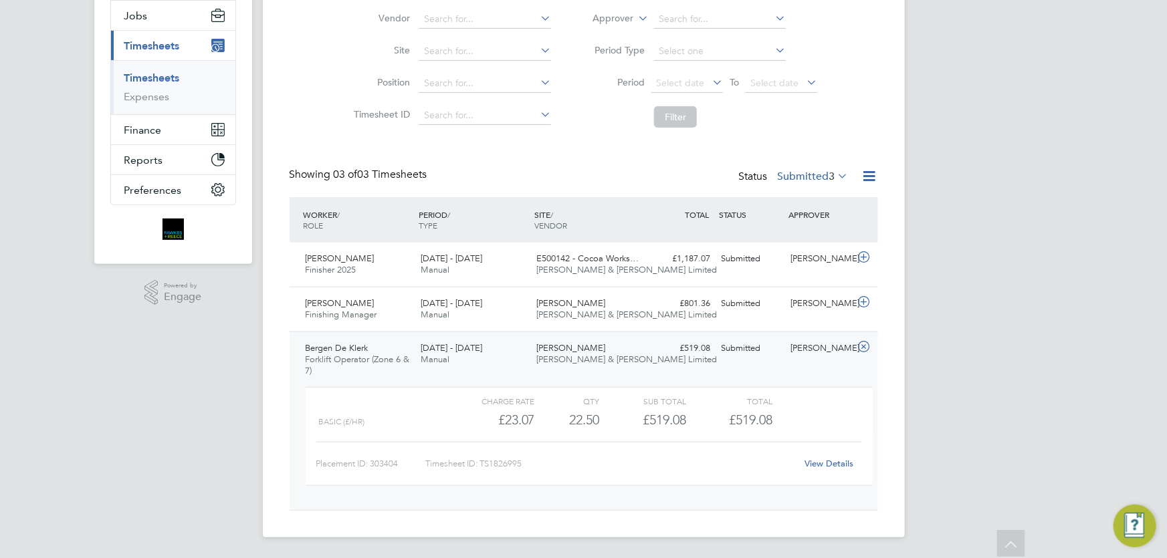
click at [837, 461] on link "View Details" at bounding box center [828, 463] width 49 height 11
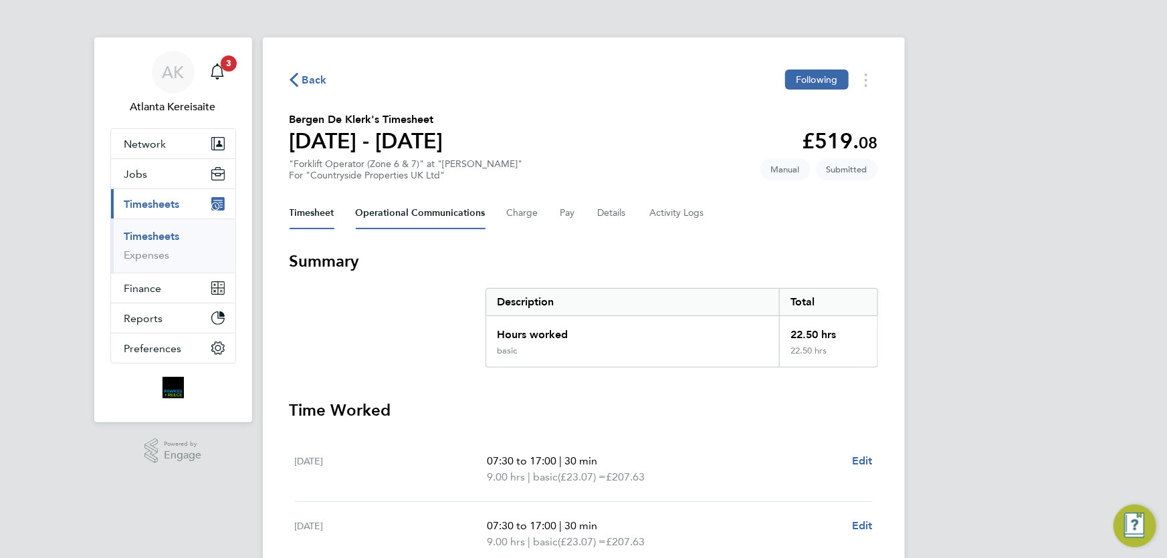
click at [439, 214] on Communications-tab "Operational Communications" at bounding box center [421, 213] width 130 height 32
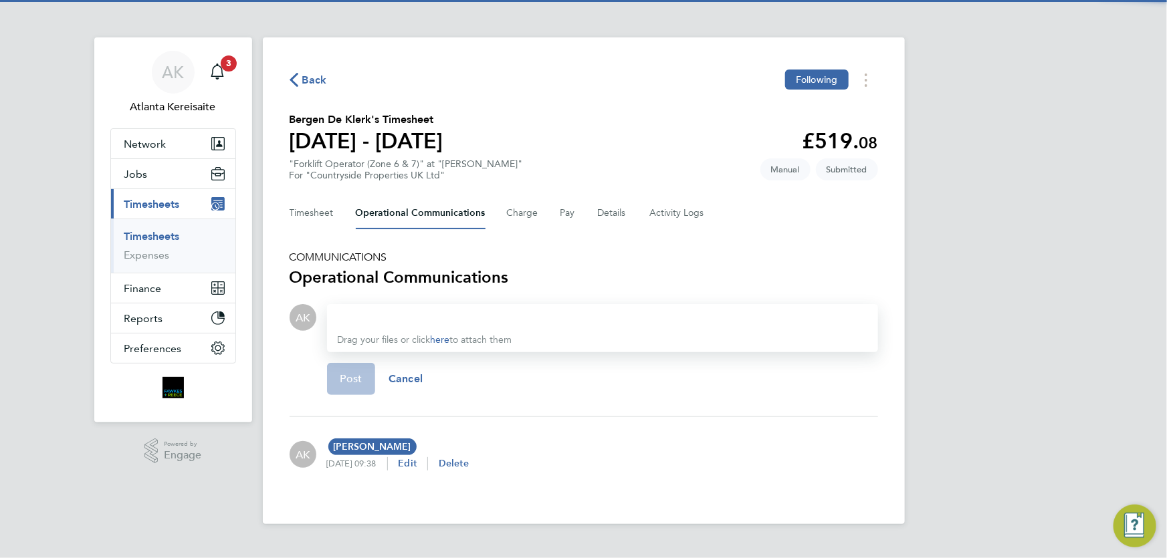
click at [376, 308] on div "Drag your files or click here to attach them" at bounding box center [602, 328] width 551 height 48
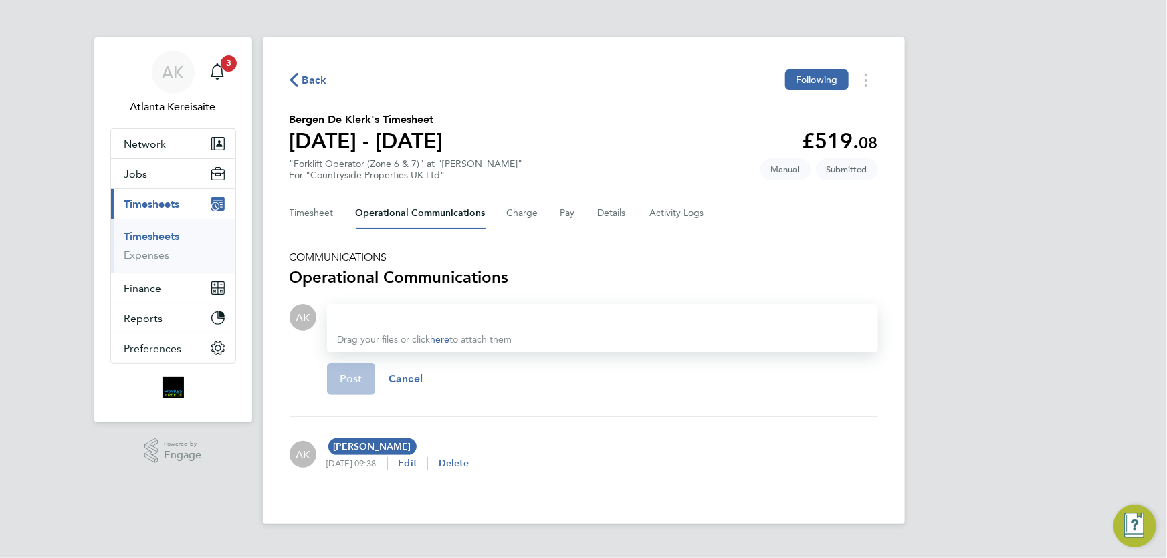
click at [385, 314] on div at bounding box center [603, 318] width 530 height 16
click at [386, 314] on div at bounding box center [603, 318] width 530 height 16
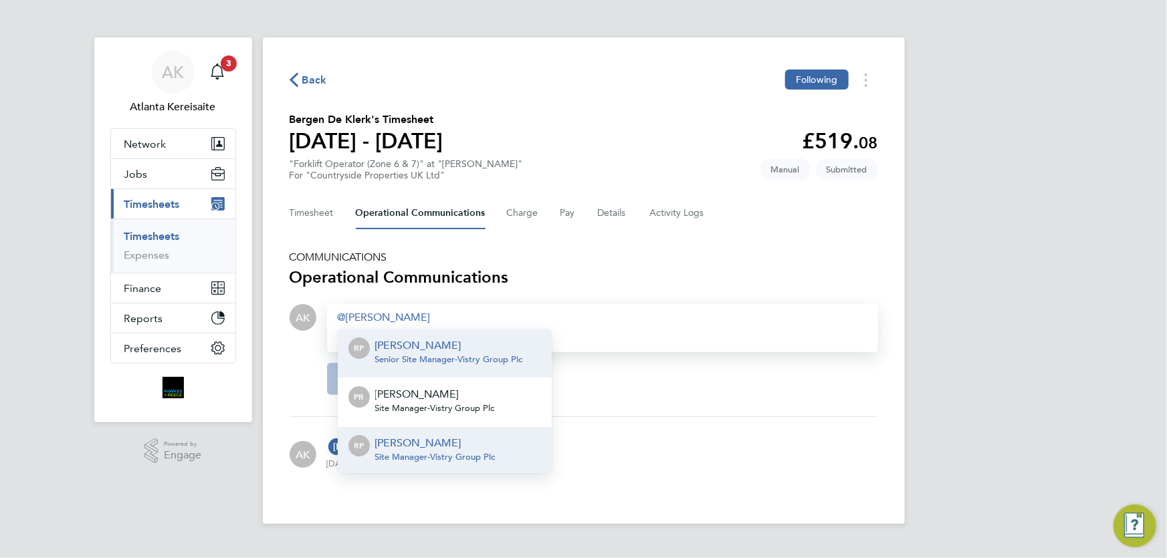
click at [448, 446] on p "[PERSON_NAME]" at bounding box center [435, 443] width 120 height 16
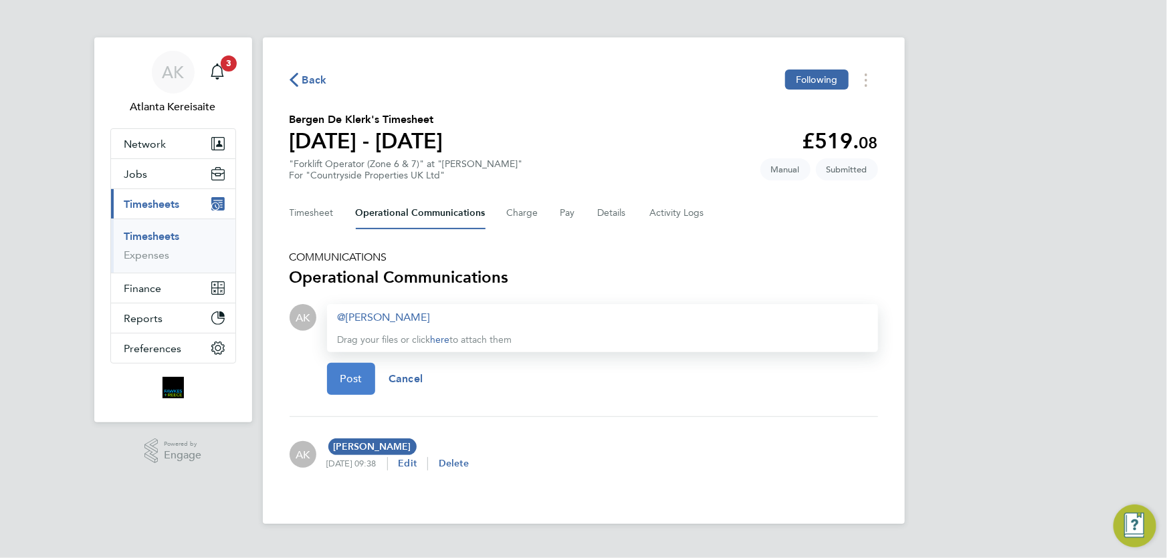
click at [361, 368] on button "Post" at bounding box center [351, 379] width 49 height 32
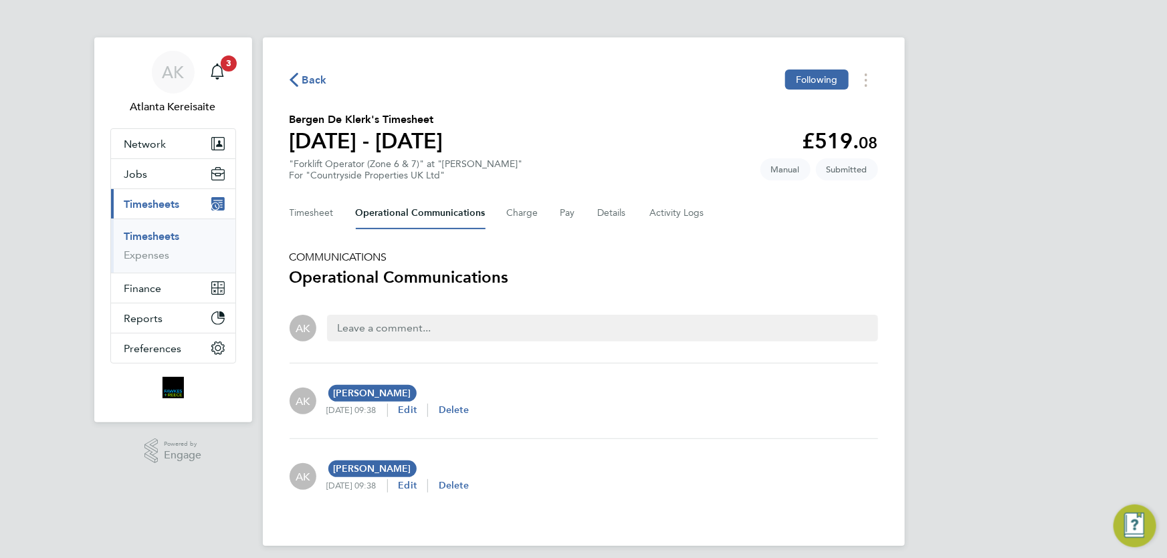
click at [298, 74] on icon "button" at bounding box center [293, 80] width 9 height 14
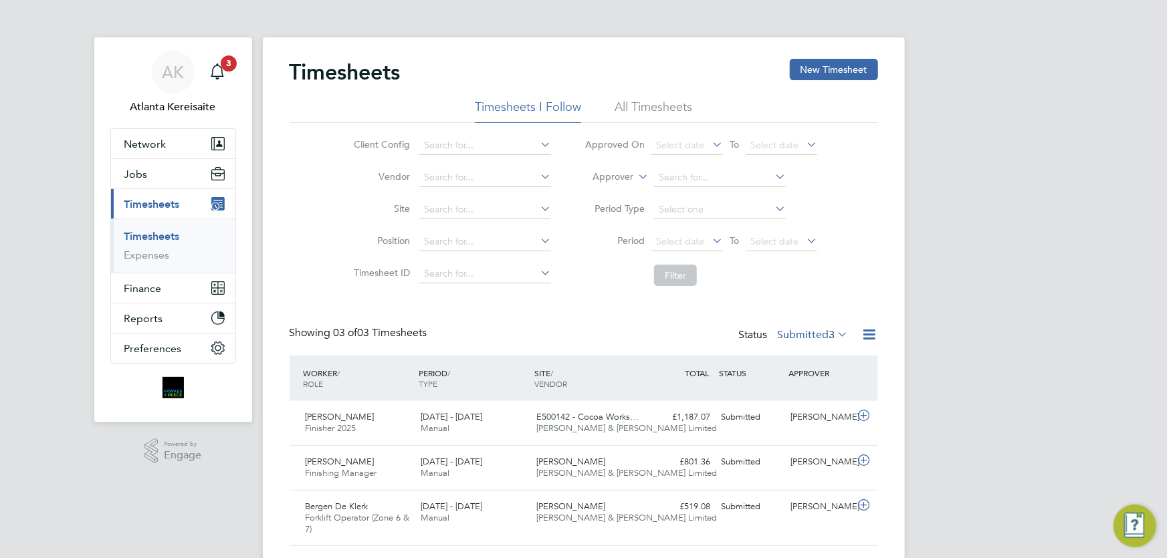
click at [530, 312] on div "Timesheets New Timesheet Timesheets I Follow All Timesheets Client Config Vendo…" at bounding box center [583, 302] width 588 height 487
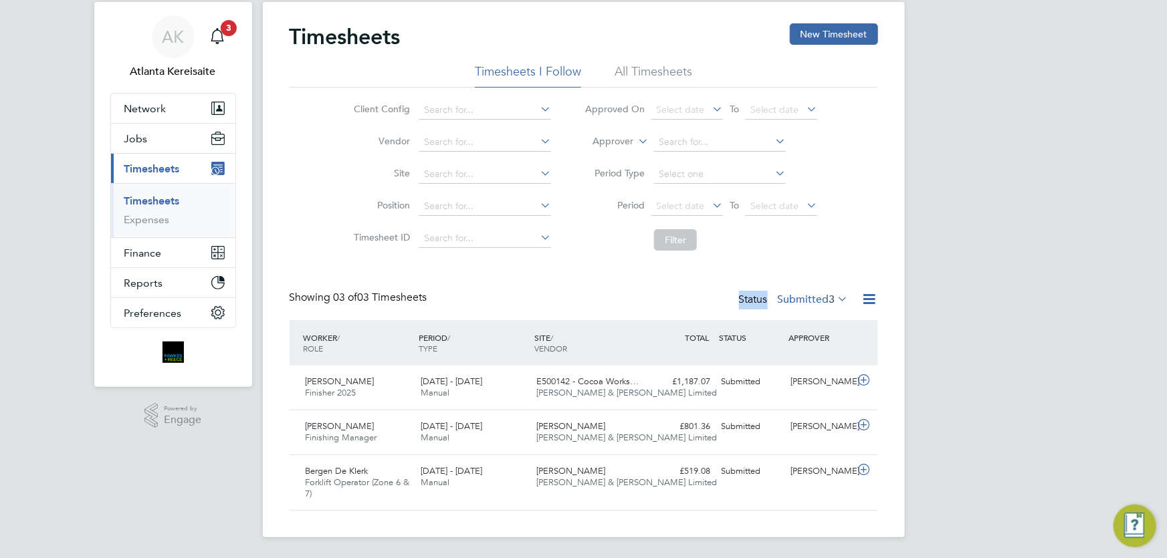
drag, startPoint x: 758, startPoint y: 300, endPoint x: 722, endPoint y: 300, distance: 36.1
click at [722, 300] on div "Showing 03 of 03 Timesheets Status Submitted 3" at bounding box center [583, 305] width 588 height 29
click at [751, 300] on div "Status Submitted 3" at bounding box center [795, 300] width 112 height 19
click at [608, 265] on div "Timesheets New Timesheet Timesheets I Follow All Timesheets Client Config Vendo…" at bounding box center [583, 266] width 588 height 487
click at [217, 35] on icon "Main navigation" at bounding box center [217, 36] width 16 height 16
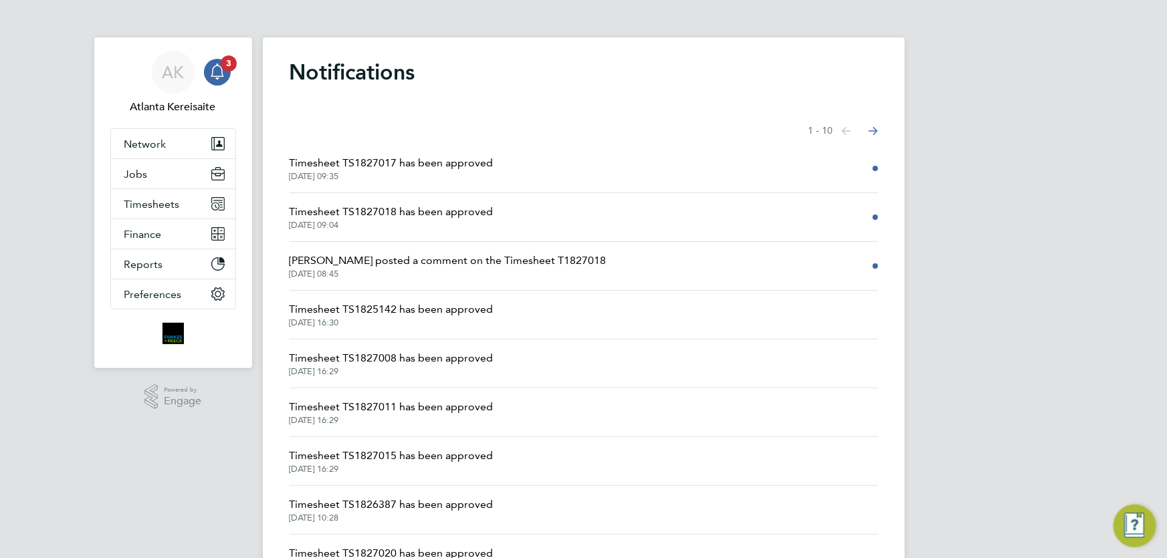
click at [387, 166] on span "Timesheet TS1827017 has been approved" at bounding box center [391, 163] width 204 height 16
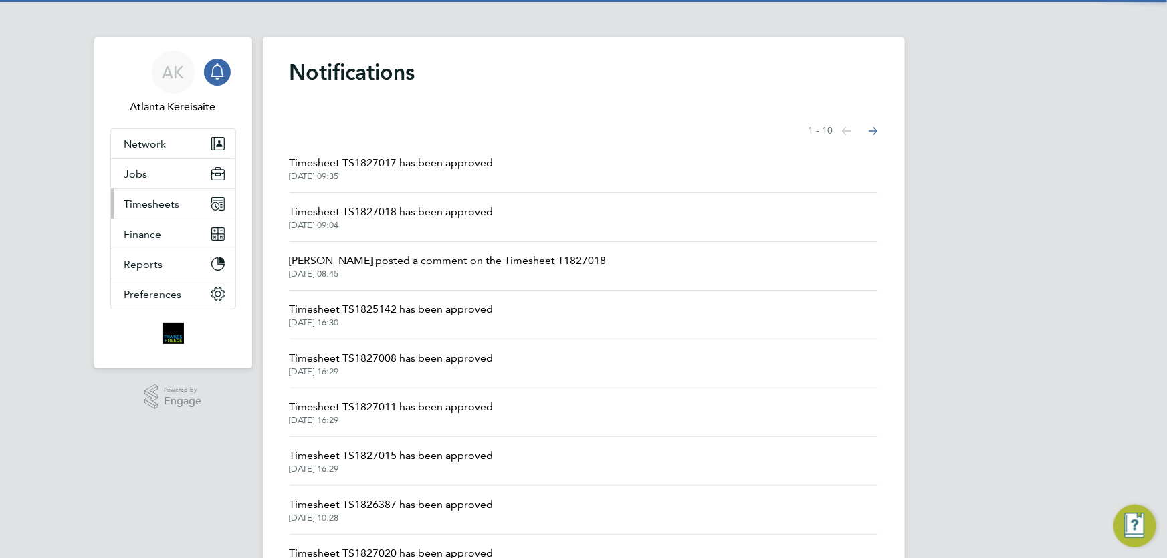
click at [167, 205] on span "Timesheets" at bounding box center [151, 204] width 55 height 13
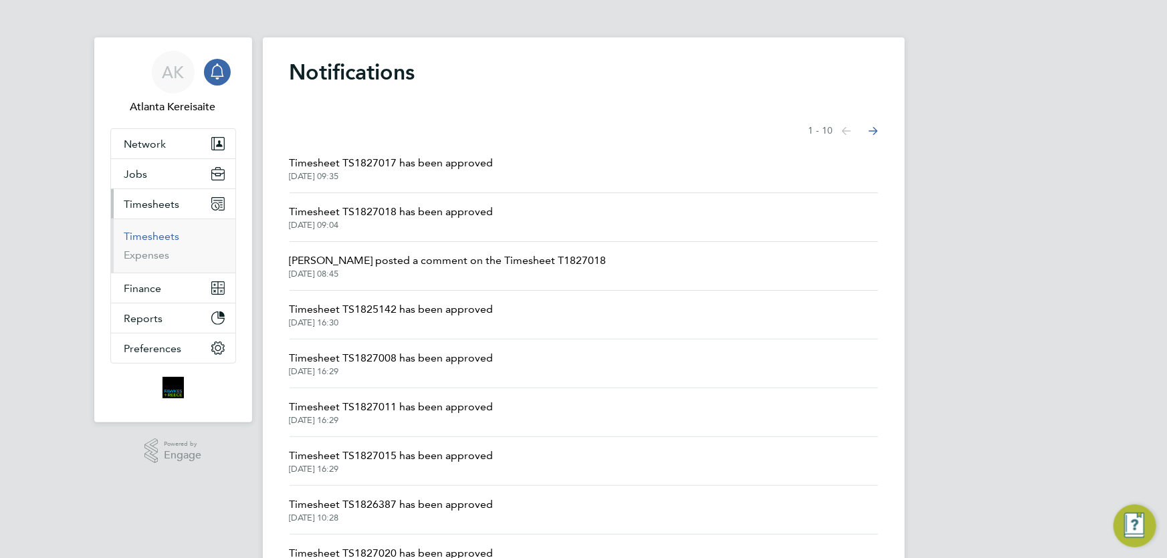
click at [162, 233] on link "Timesheets" at bounding box center [151, 236] width 55 height 13
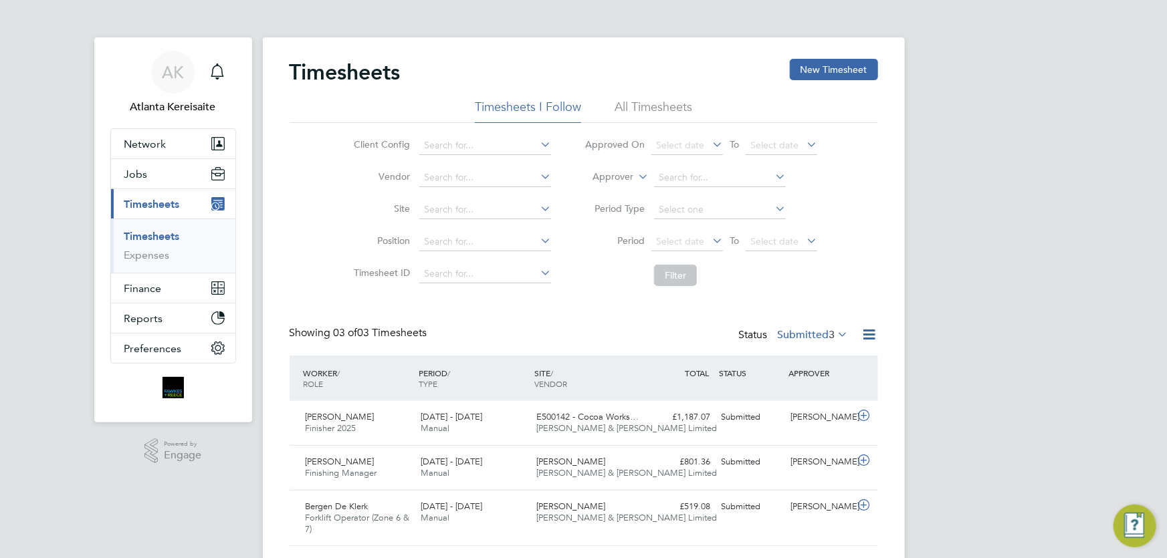
click at [553, 314] on div "Timesheets New Timesheet Timesheets I Follow All Timesheets Client Config Vendo…" at bounding box center [583, 302] width 588 height 487
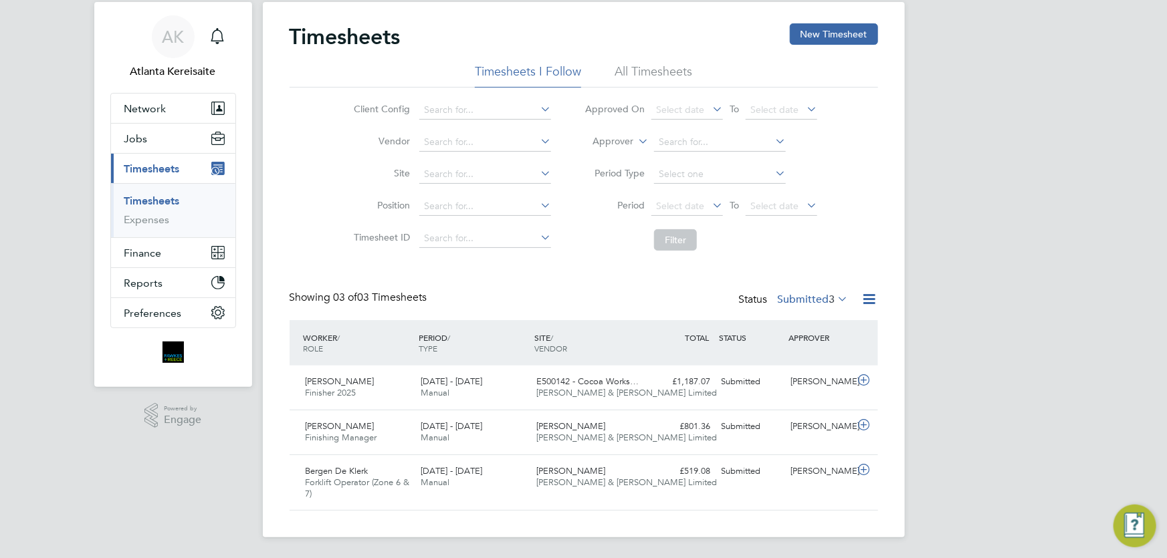
click at [662, 287] on div "Timesheets New Timesheet Timesheets I Follow All Timesheets Client Config Vendo…" at bounding box center [583, 266] width 588 height 487
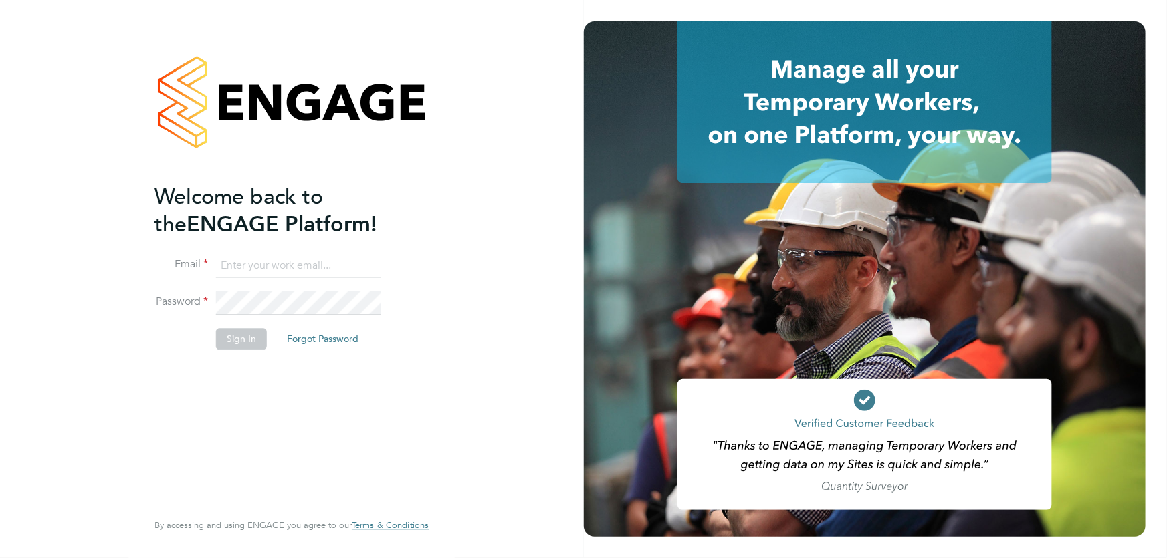
type input "[EMAIL_ADDRESS][DOMAIN_NAME]"
click at [237, 332] on button "Sign In" at bounding box center [241, 338] width 51 height 21
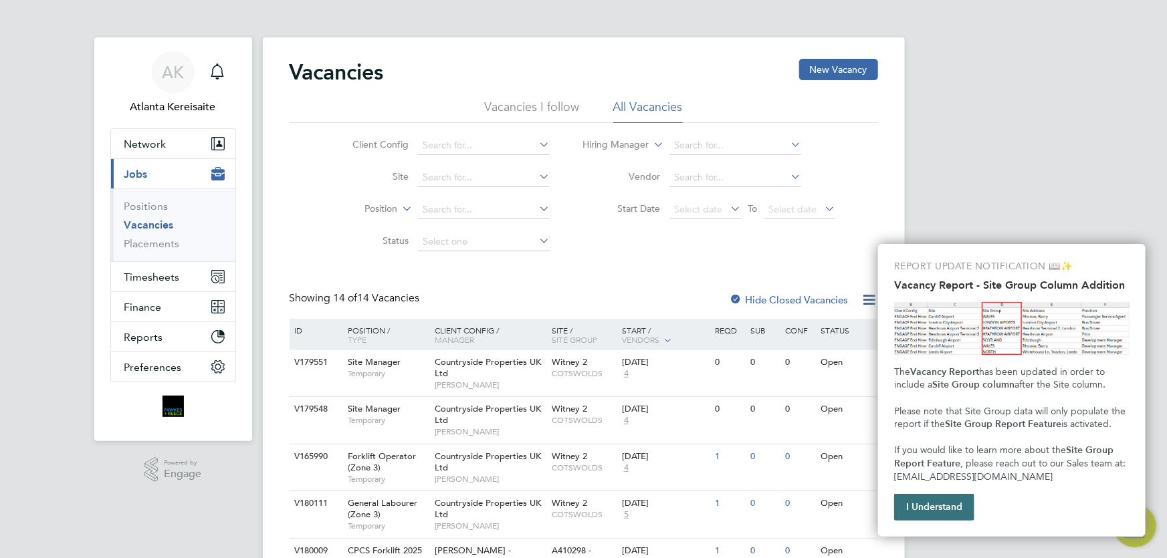
click at [933, 501] on button "I Understand" at bounding box center [934, 507] width 80 height 27
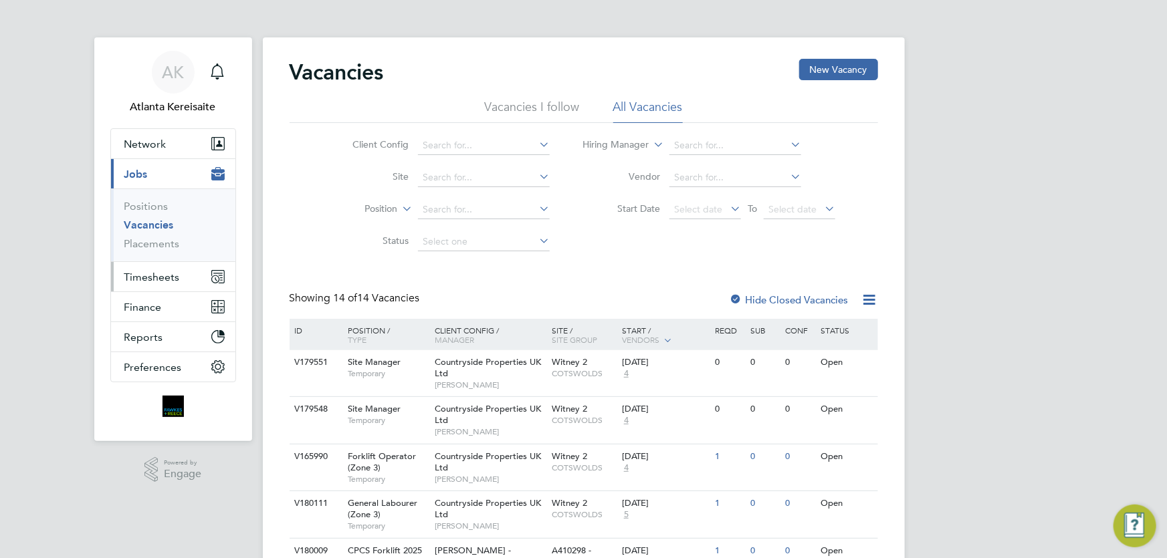
click at [179, 281] on button "Timesheets" at bounding box center [173, 276] width 124 height 29
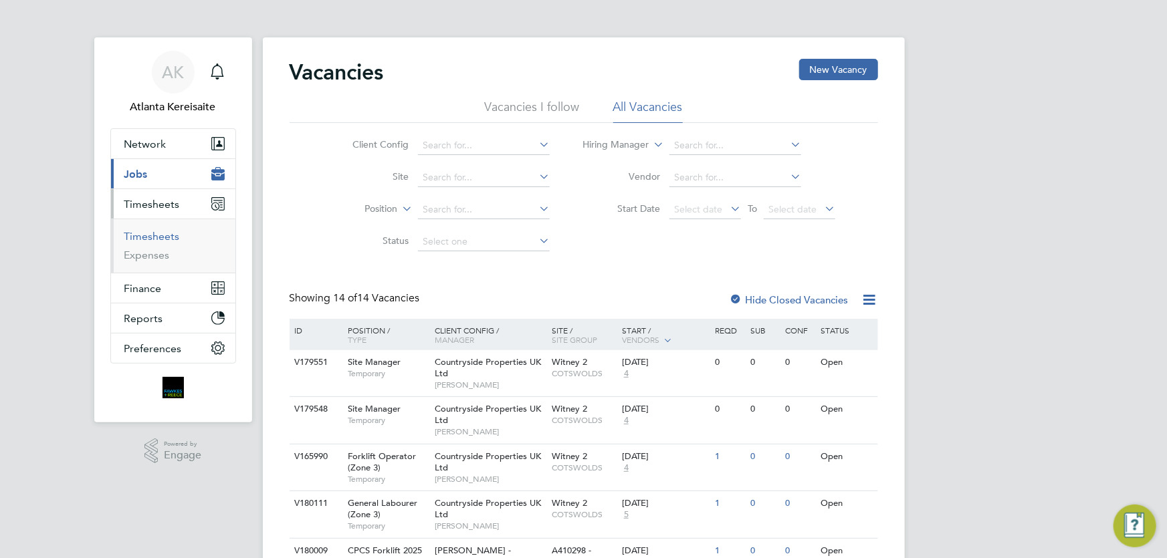
click at [164, 239] on link "Timesheets" at bounding box center [151, 236] width 55 height 13
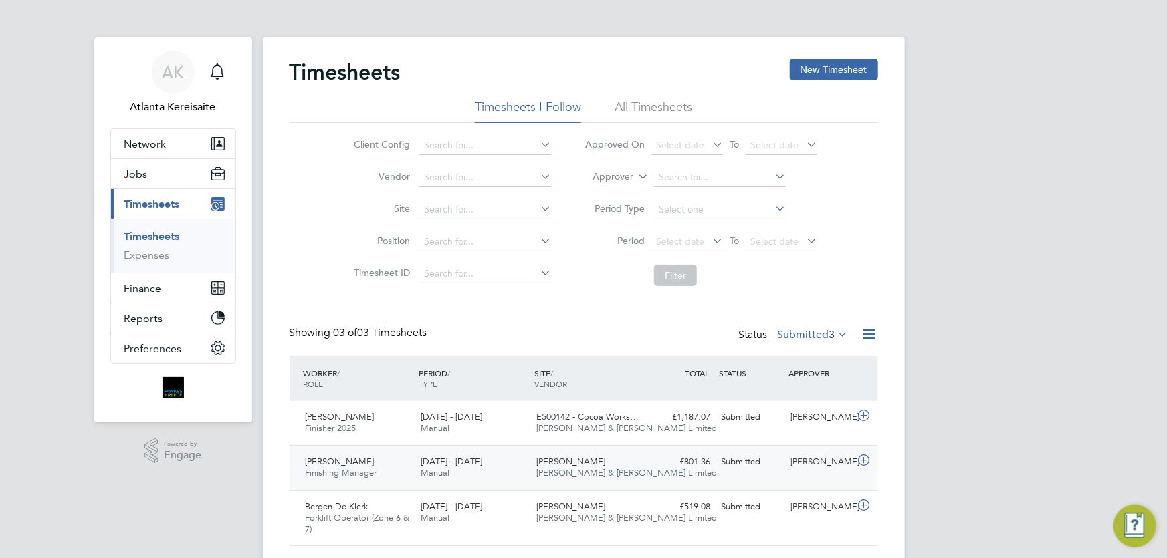
click at [800, 453] on div "[PERSON_NAME]" at bounding box center [820, 462] width 70 height 22
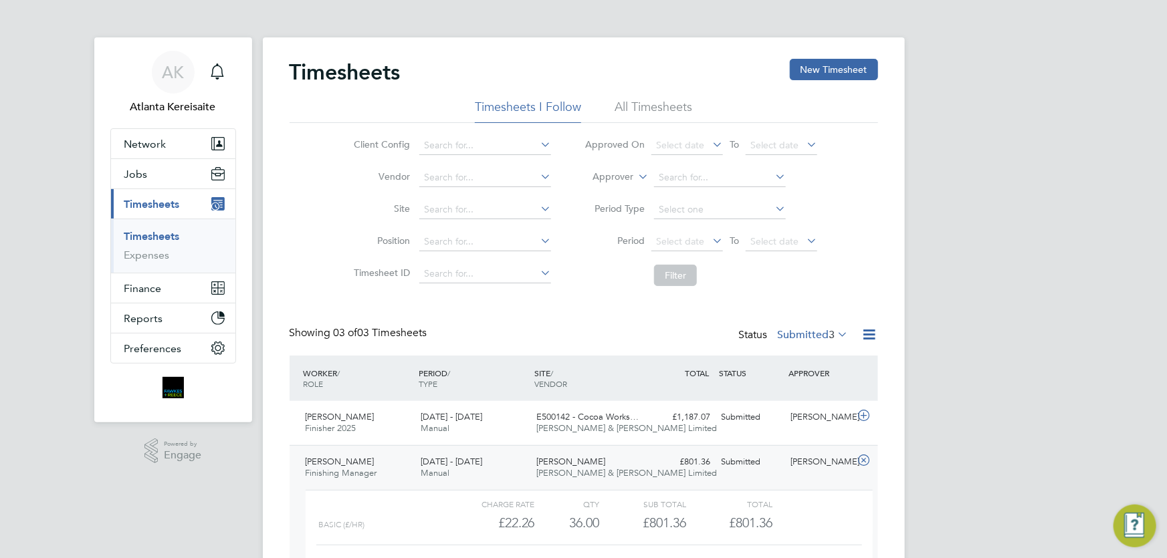
scroll to position [121, 0]
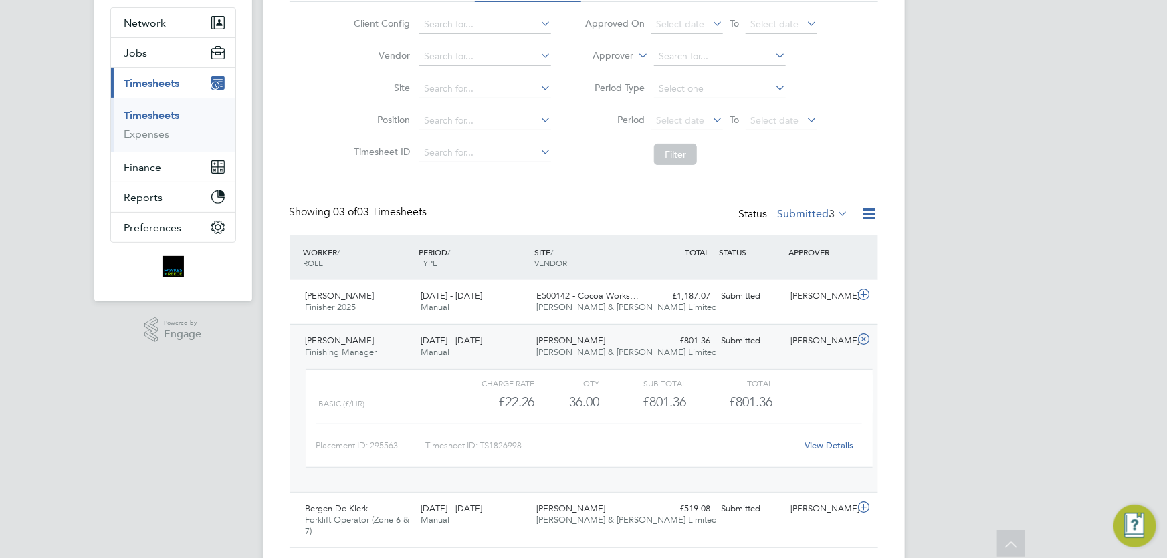
click at [825, 437] on div "View Details" at bounding box center [829, 445] width 66 height 21
click at [829, 442] on link "View Details" at bounding box center [828, 445] width 49 height 11
click at [864, 345] on icon at bounding box center [863, 339] width 17 height 11
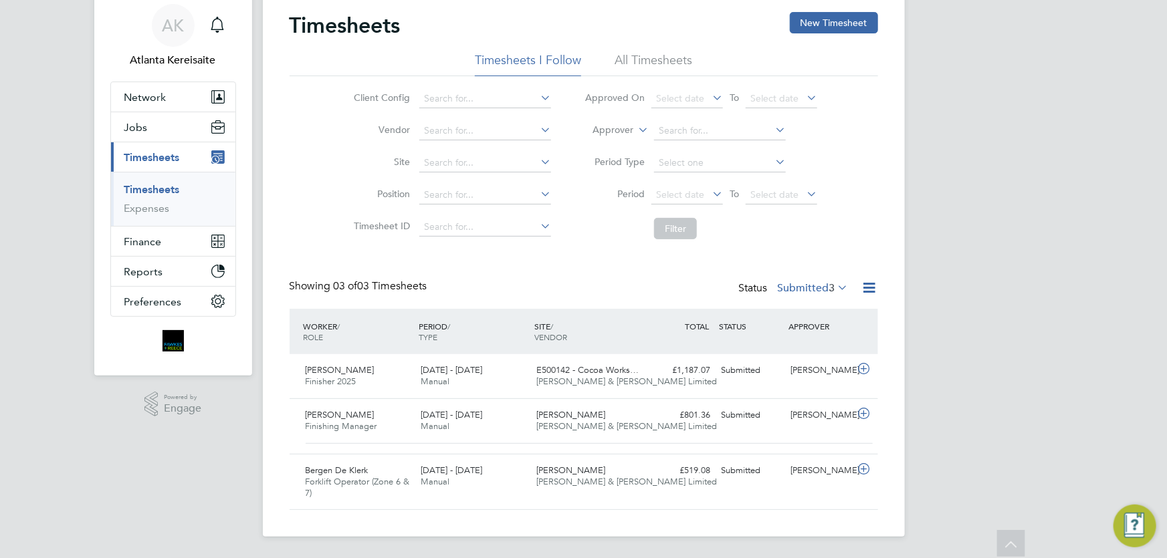
scroll to position [35, 0]
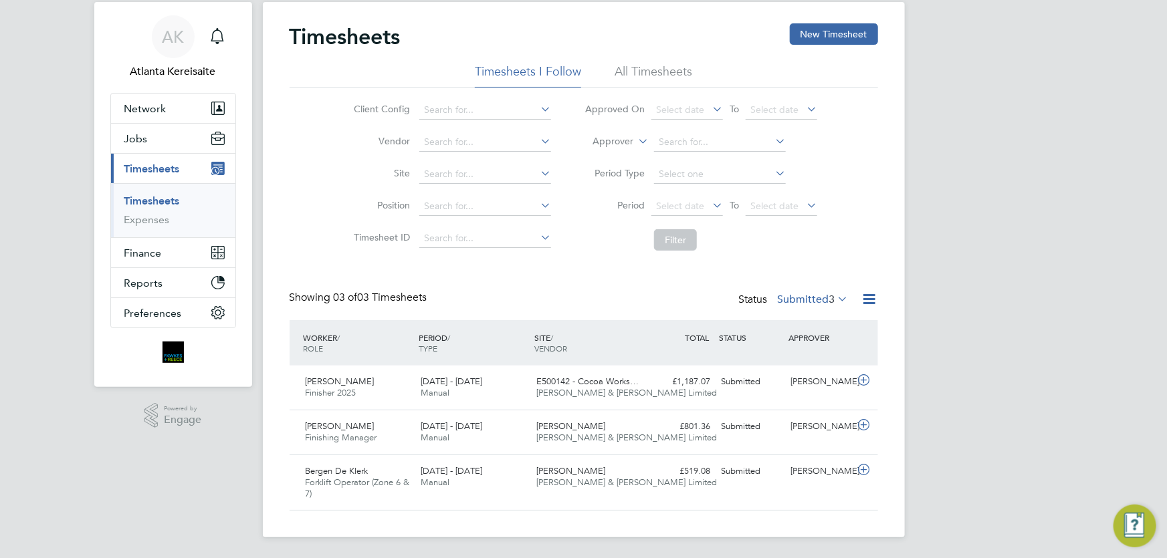
click at [295, 128] on div "Client Config Vendor Site Position Timesheet ID Approved On Select date To Sele…" at bounding box center [583, 173] width 588 height 170
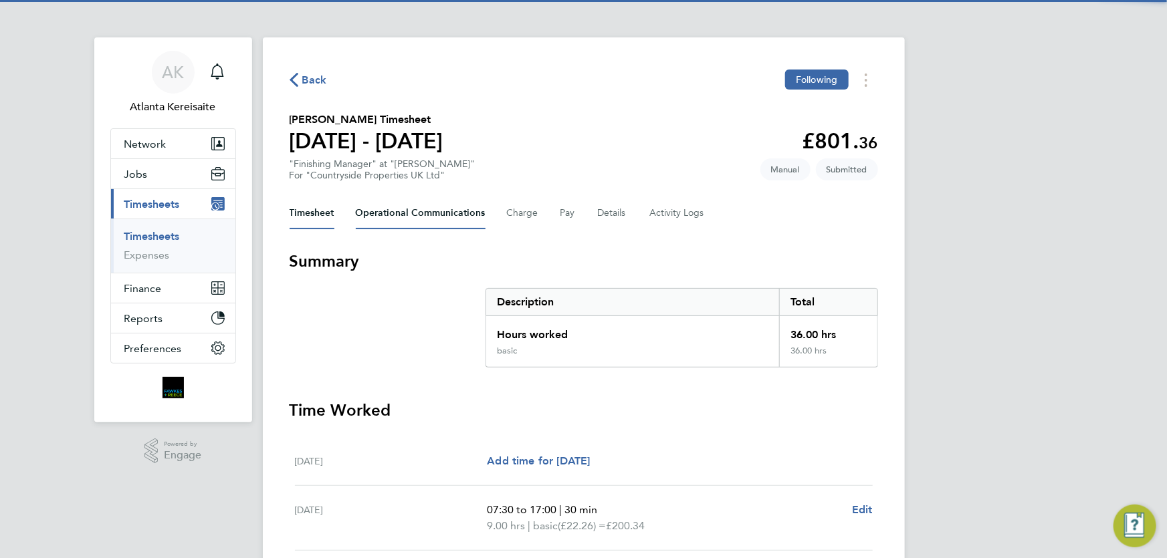
click at [413, 209] on Communications-tab "Operational Communications" at bounding box center [421, 213] width 130 height 32
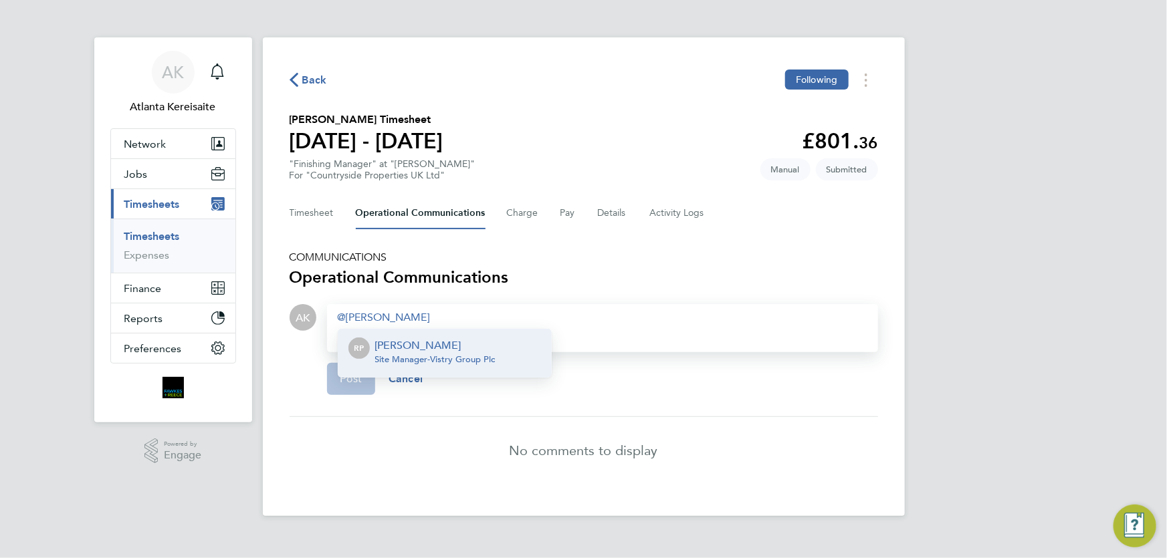
click at [398, 348] on p "[PERSON_NAME]" at bounding box center [435, 346] width 120 height 16
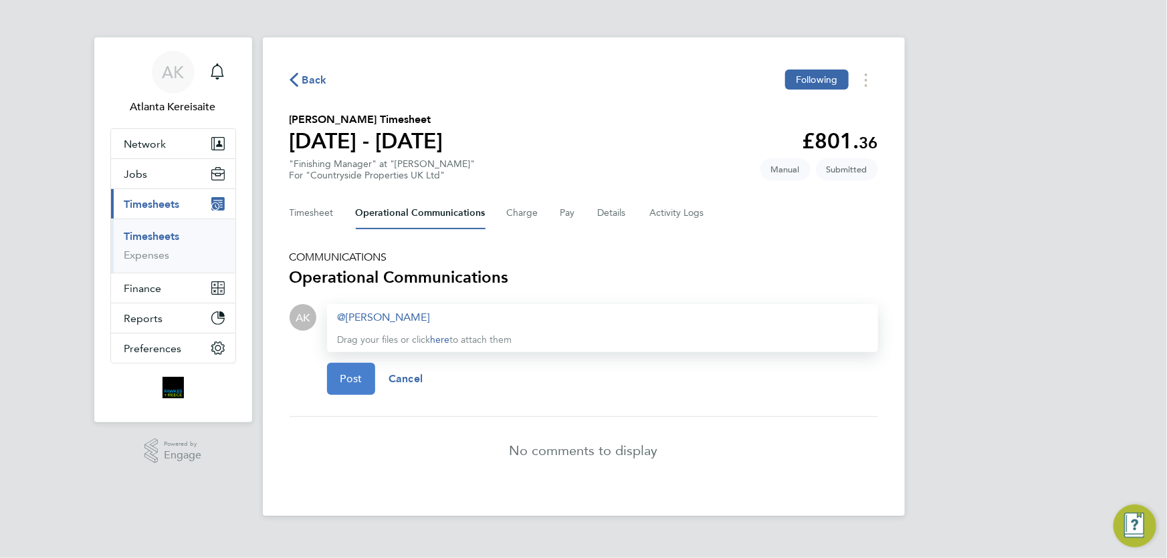
click at [360, 378] on span "Post" at bounding box center [351, 378] width 22 height 13
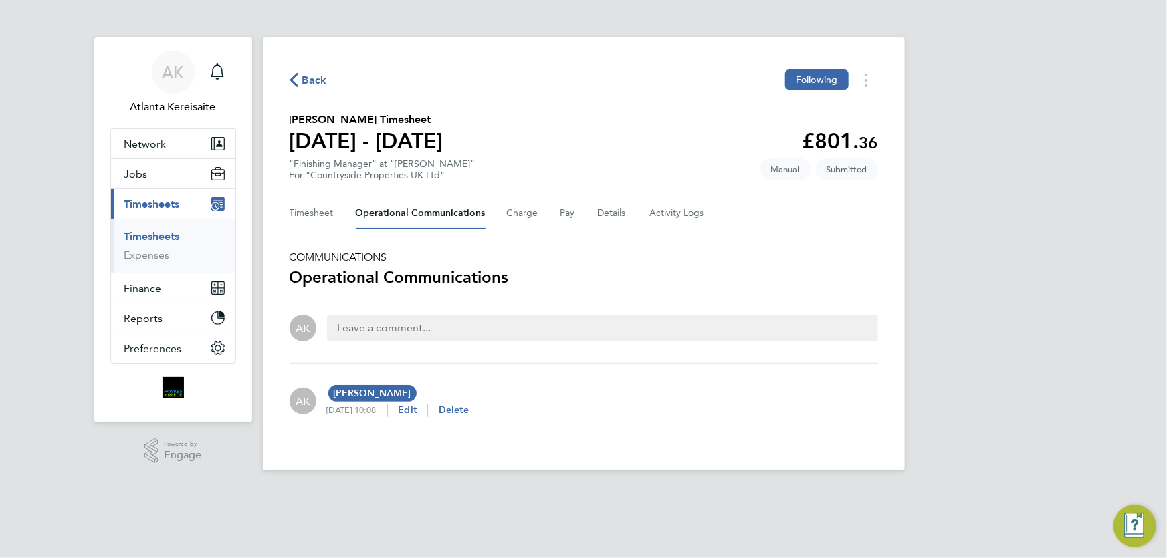
click at [300, 80] on span "Back" at bounding box center [307, 79] width 37 height 13
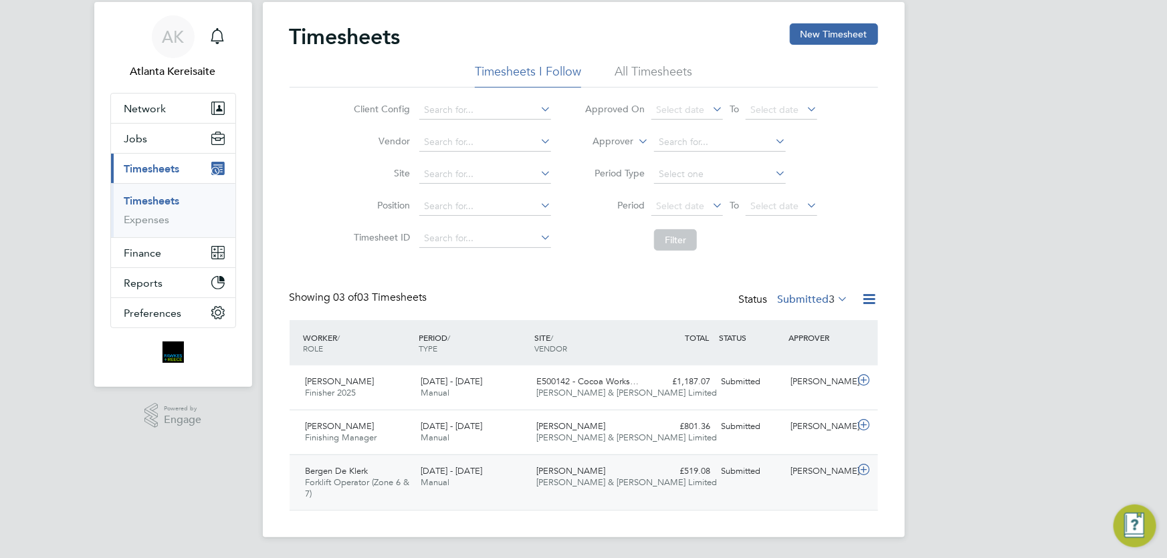
click at [772, 471] on div "Submitted" at bounding box center [751, 472] width 70 height 22
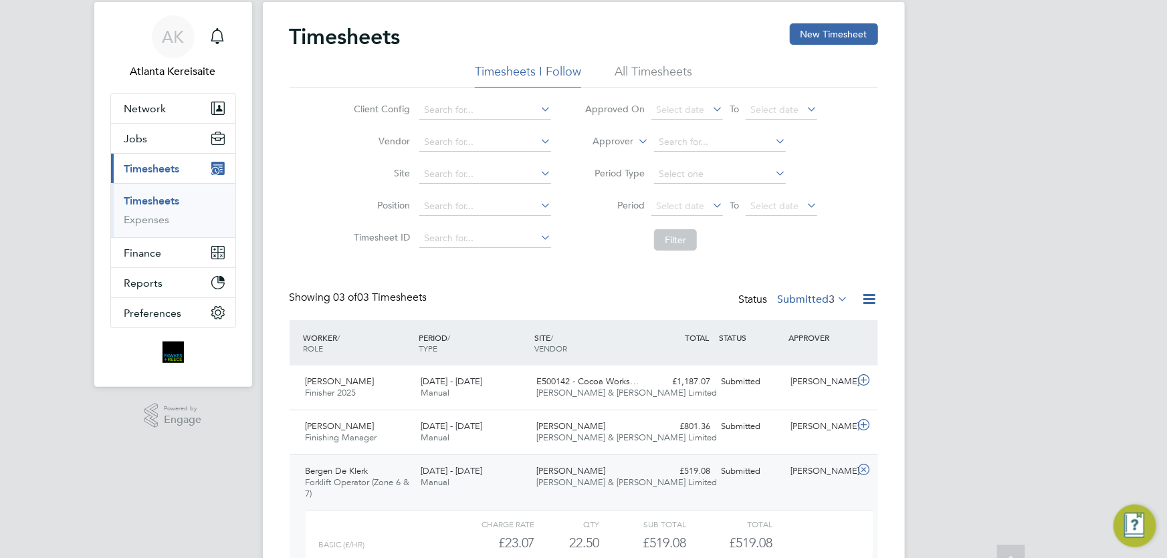
scroll to position [158, 0]
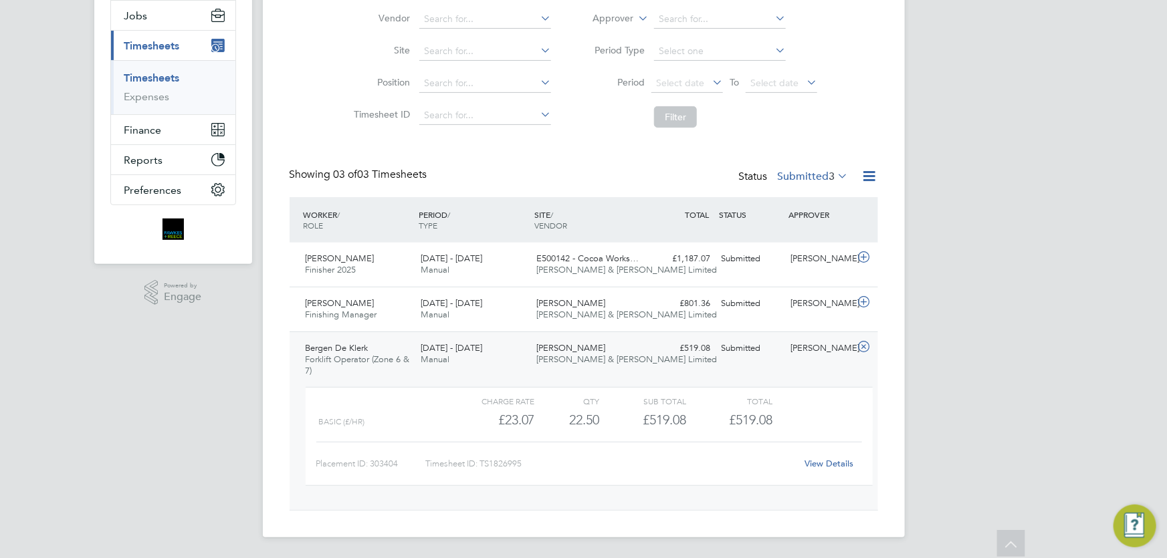
click at [837, 461] on link "View Details" at bounding box center [828, 463] width 49 height 11
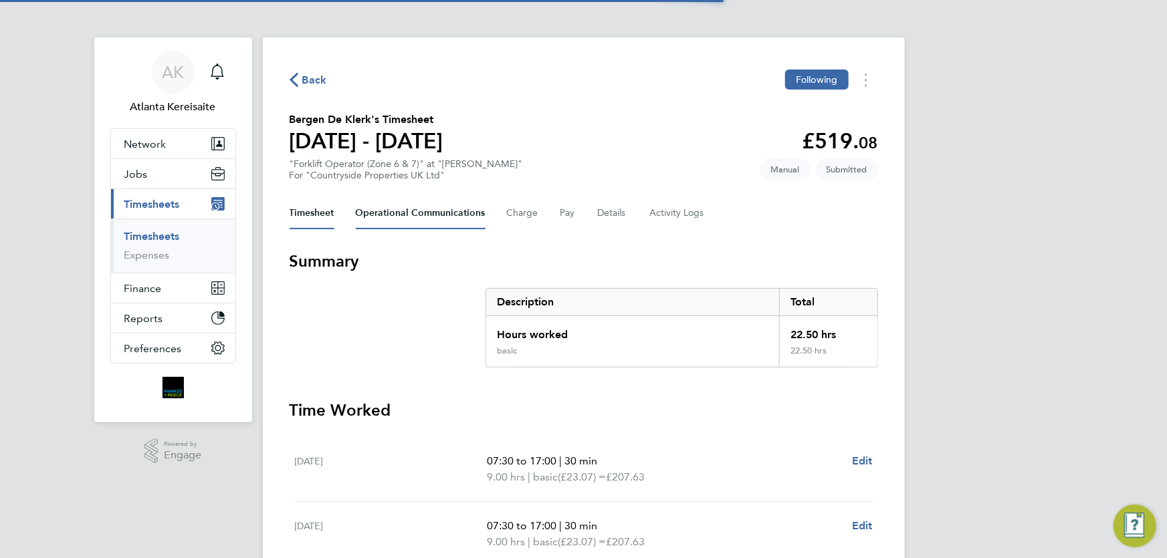
click at [431, 219] on Communications-tab "Operational Communications" at bounding box center [421, 213] width 130 height 32
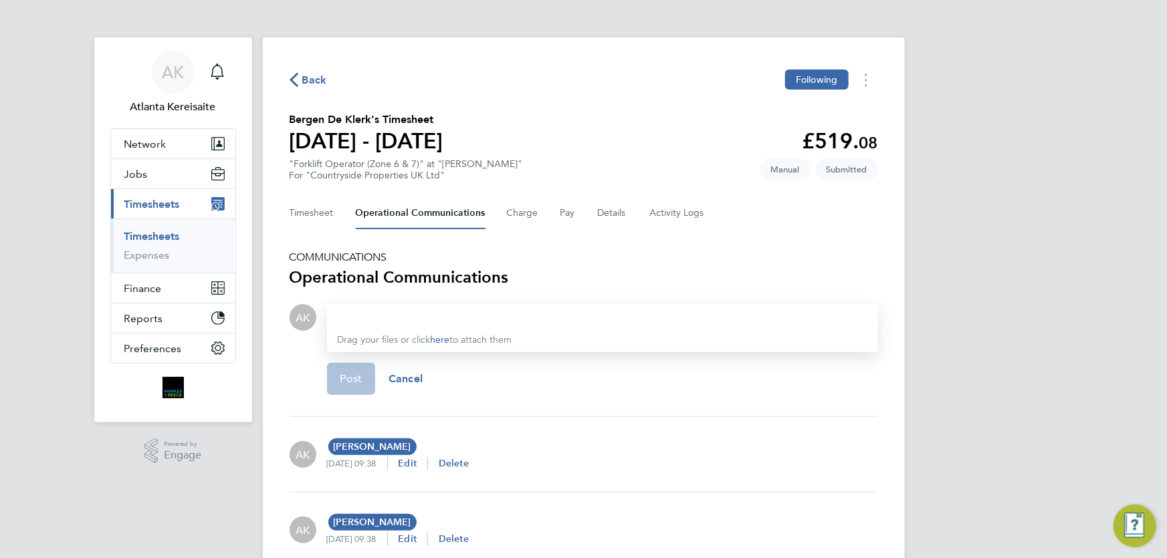
scroll to position [62, 0]
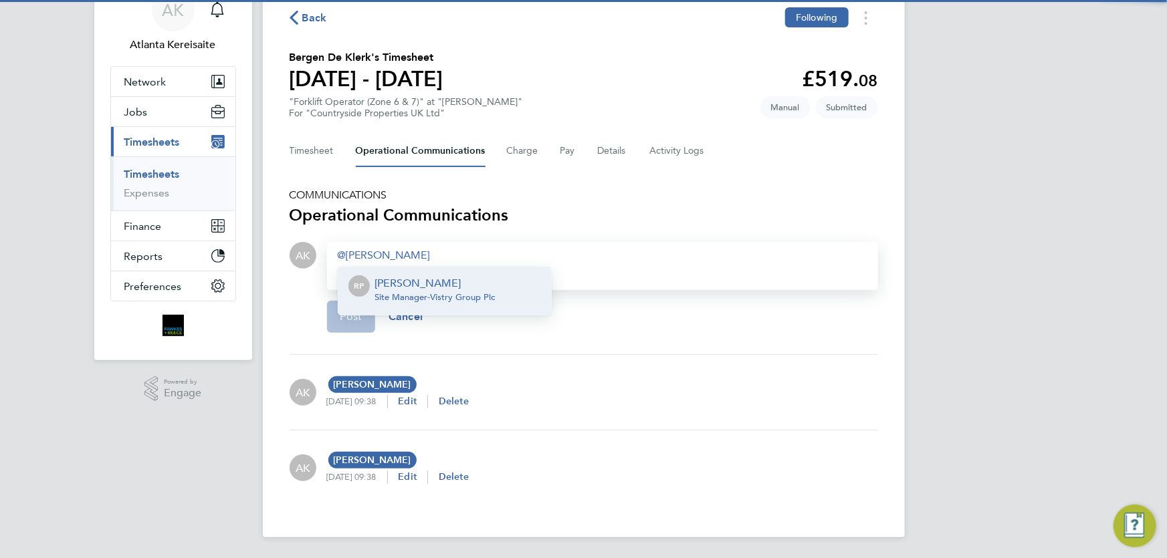
click at [400, 276] on p "[PERSON_NAME]" at bounding box center [435, 283] width 120 height 16
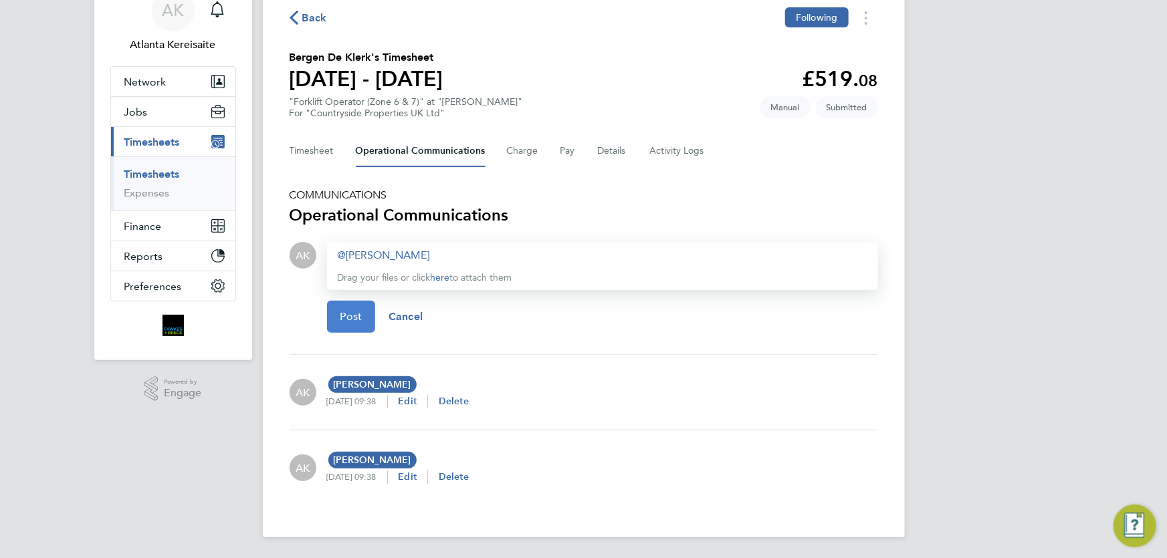
click at [360, 320] on span "Post" at bounding box center [351, 316] width 22 height 13
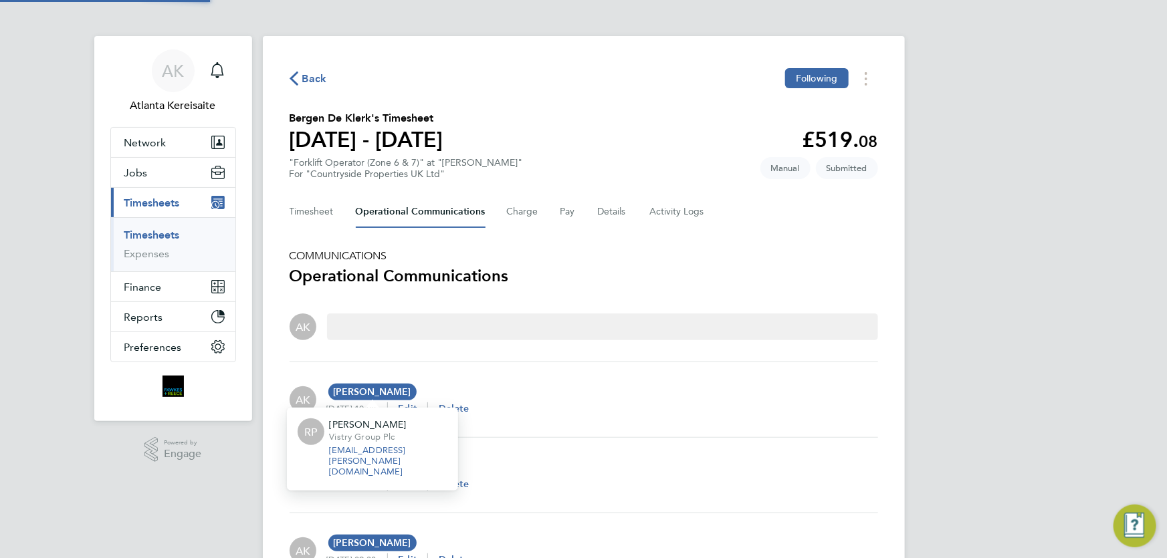
scroll to position [0, 0]
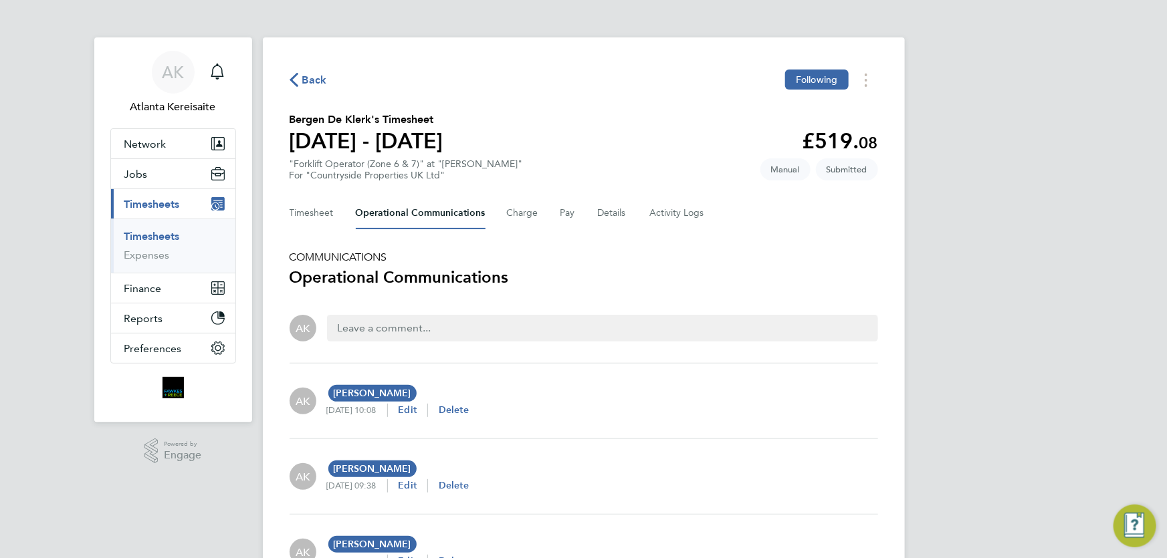
drag, startPoint x: 308, startPoint y: 65, endPoint x: 309, endPoint y: 74, distance: 8.8
click at [308, 72] on div "Back Following Bergen De Klerk's Timesheet [DATE] - [DATE] £519. 08 "Forklift O…" at bounding box center [584, 329] width 642 height 584
click at [312, 74] on span "Back" at bounding box center [314, 80] width 25 height 16
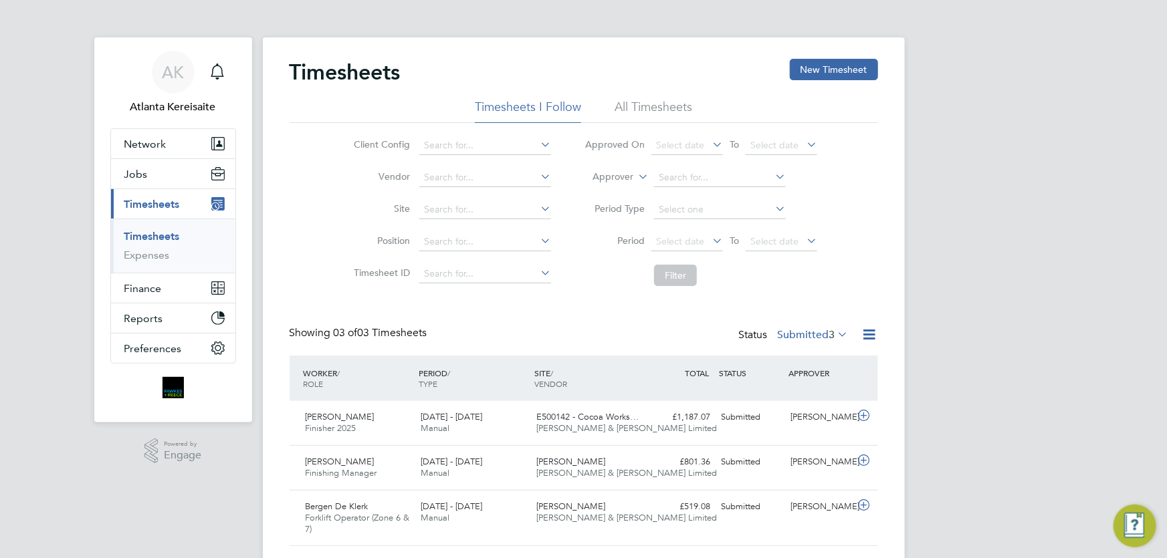
click at [590, 312] on div "Timesheets New Timesheet Timesheets I Follow All Timesheets Client Config Vendo…" at bounding box center [583, 302] width 588 height 487
click at [568, 318] on div "Timesheets New Timesheet Timesheets I Follow All Timesheets Client Config Vendo…" at bounding box center [583, 302] width 588 height 487
click at [594, 299] on div "Timesheets New Timesheet Timesheets I Follow All Timesheets Client Config Vendo…" at bounding box center [583, 302] width 588 height 487
